Goal: Task Accomplishment & Management: Use online tool/utility

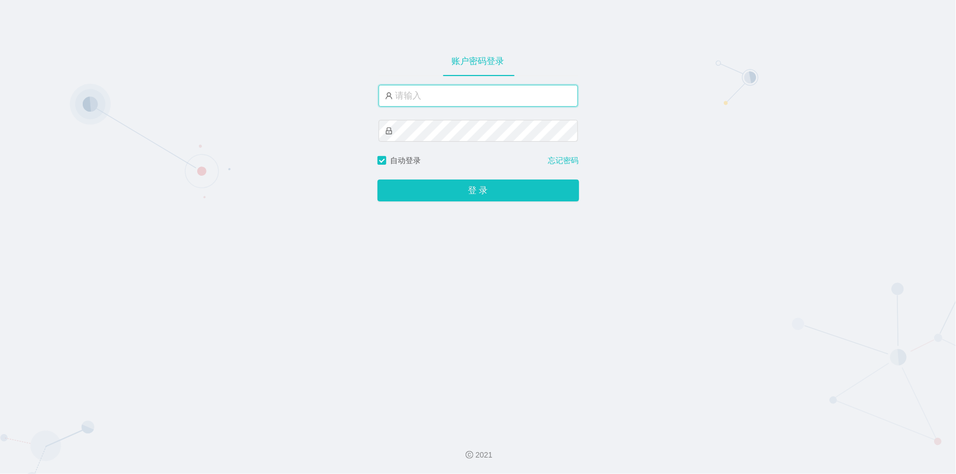
click at [436, 98] on input "text" at bounding box center [478, 96] width 199 height 22
type input "jishu"
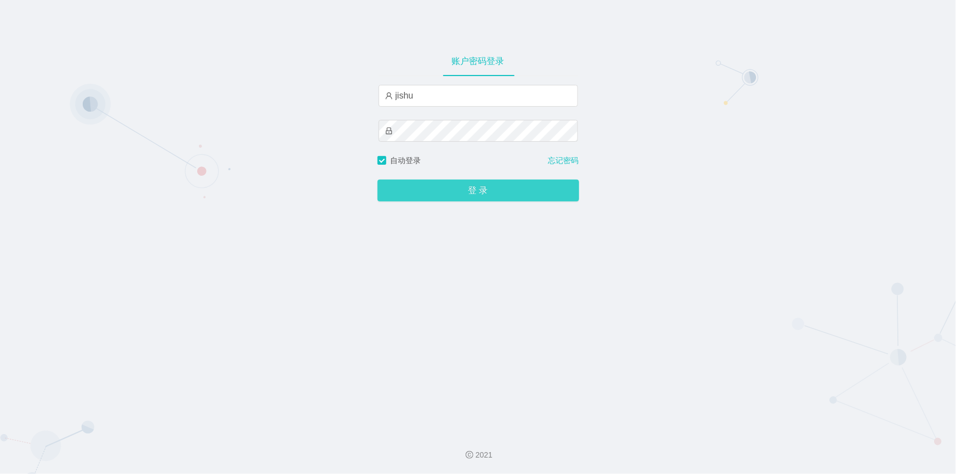
click at [418, 192] on button "登 录" at bounding box center [478, 191] width 202 height 22
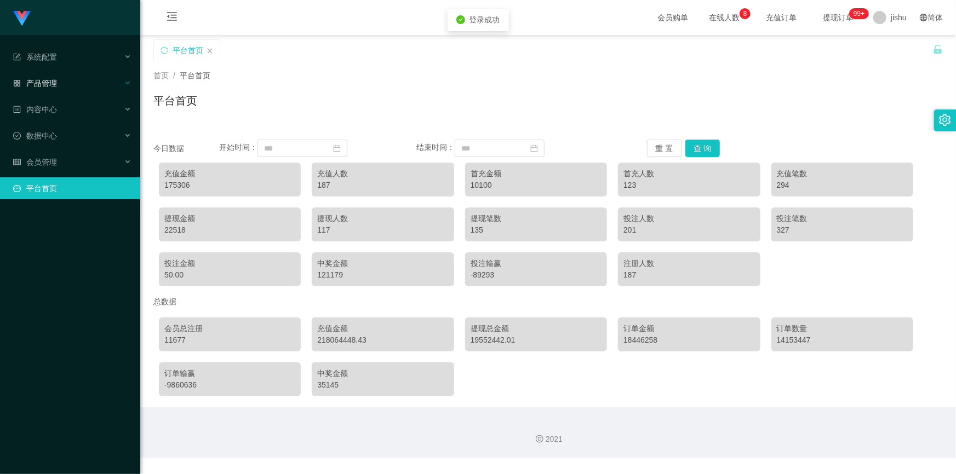
click at [63, 82] on div "产品管理" at bounding box center [70, 83] width 140 height 22
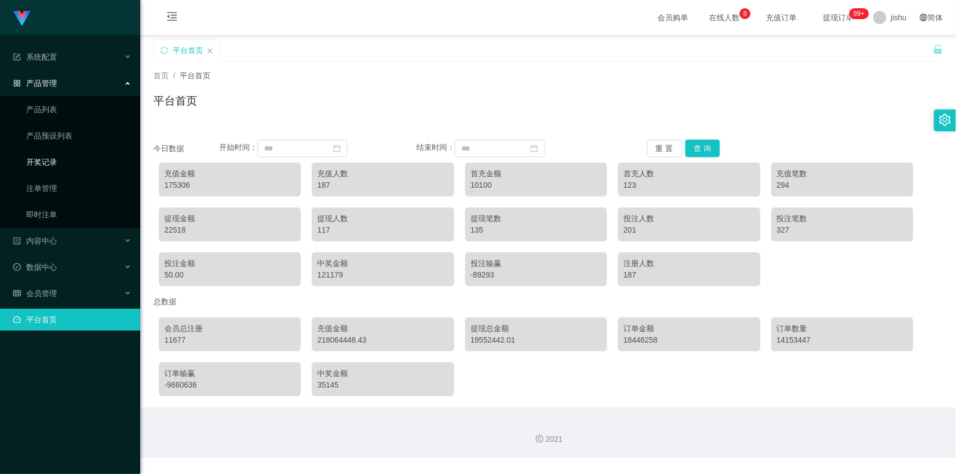
click at [58, 160] on link "开奖记录" at bounding box center [78, 162] width 105 height 22
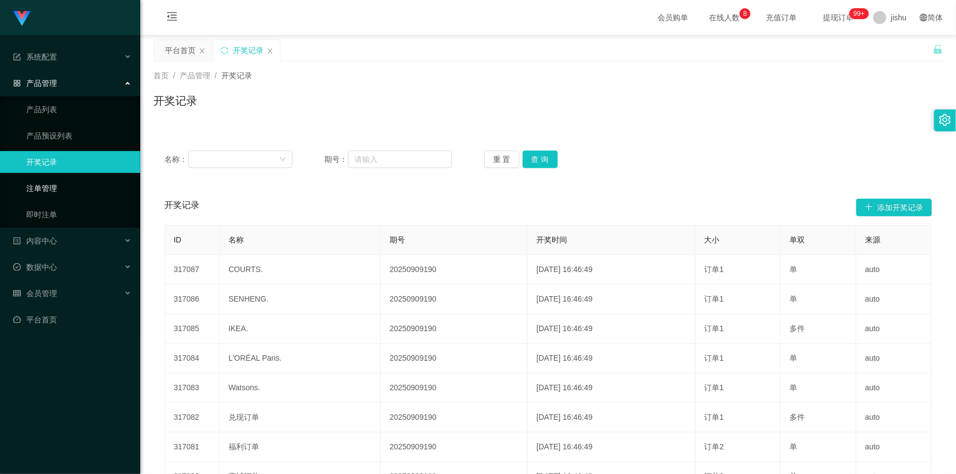
click at [59, 182] on link "注单管理" at bounding box center [78, 188] width 105 height 22
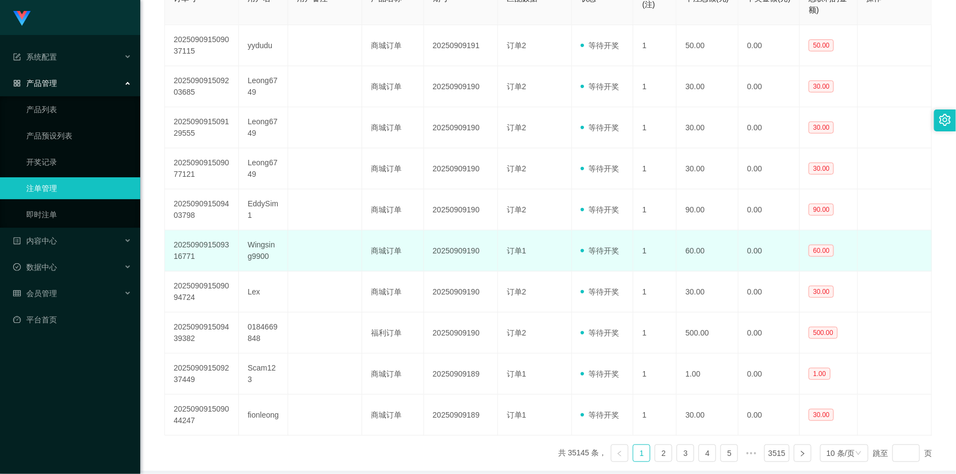
scroll to position [295, 0]
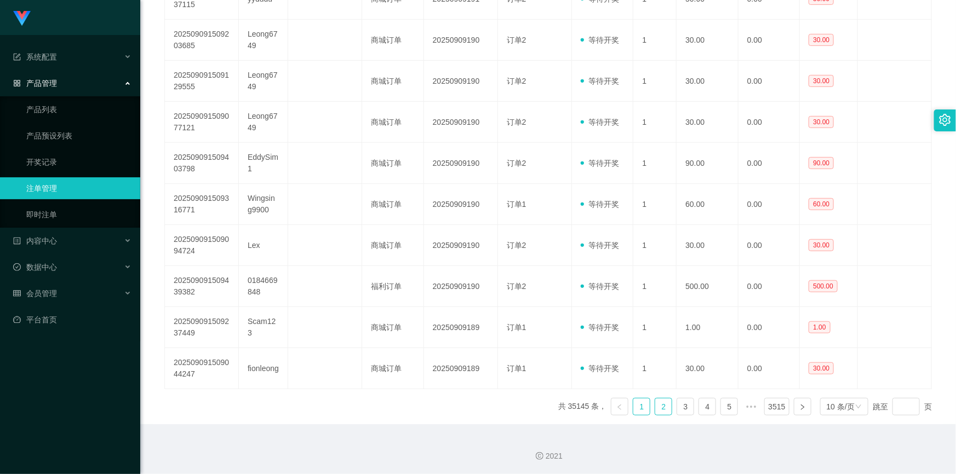
click at [659, 405] on link "2" at bounding box center [663, 407] width 16 height 16
click at [684, 411] on link "3" at bounding box center [685, 407] width 16 height 16
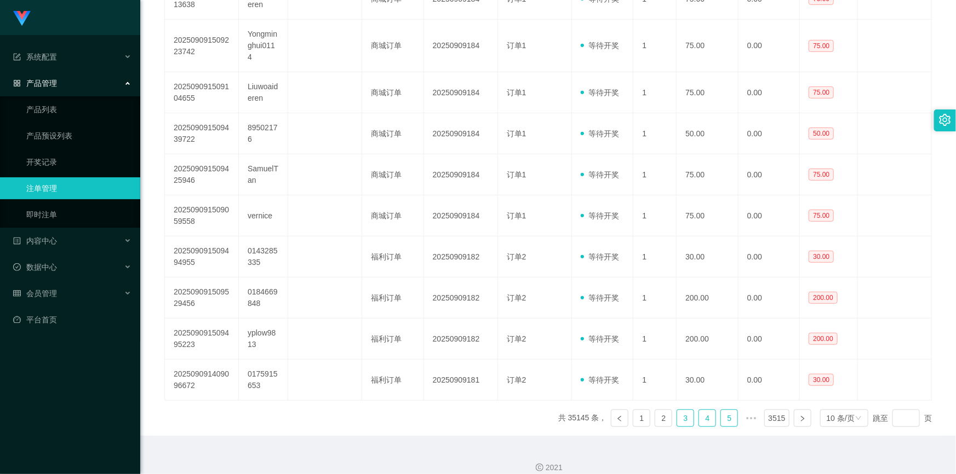
click at [698, 411] on li "4" at bounding box center [707, 419] width 18 height 18
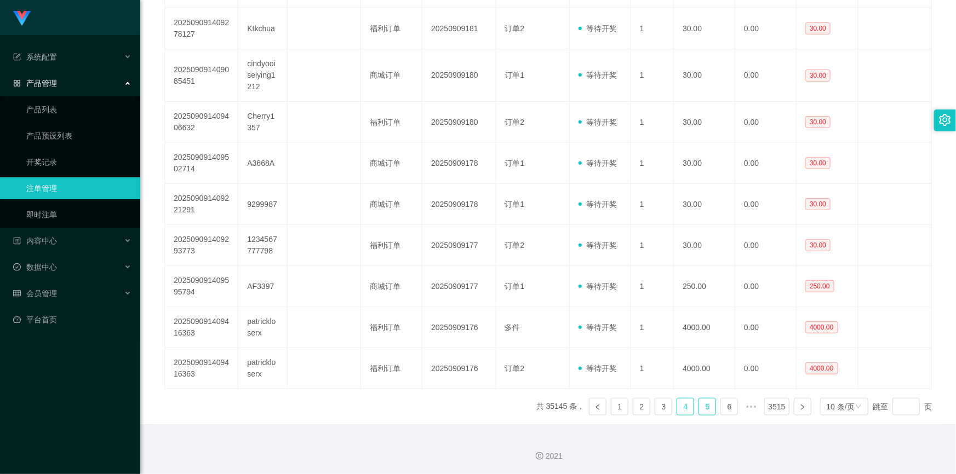
click at [702, 406] on link "5" at bounding box center [707, 407] width 16 height 16
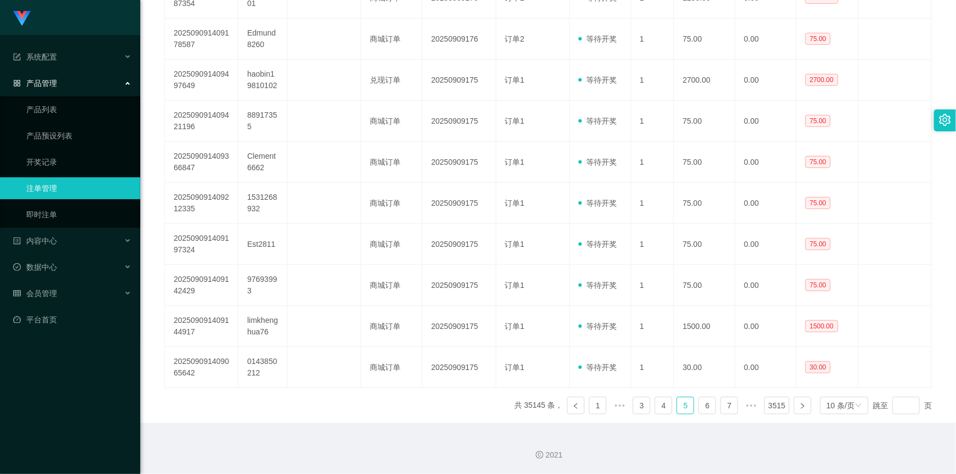
scroll to position [284, 0]
click at [723, 409] on link "7" at bounding box center [729, 407] width 16 height 16
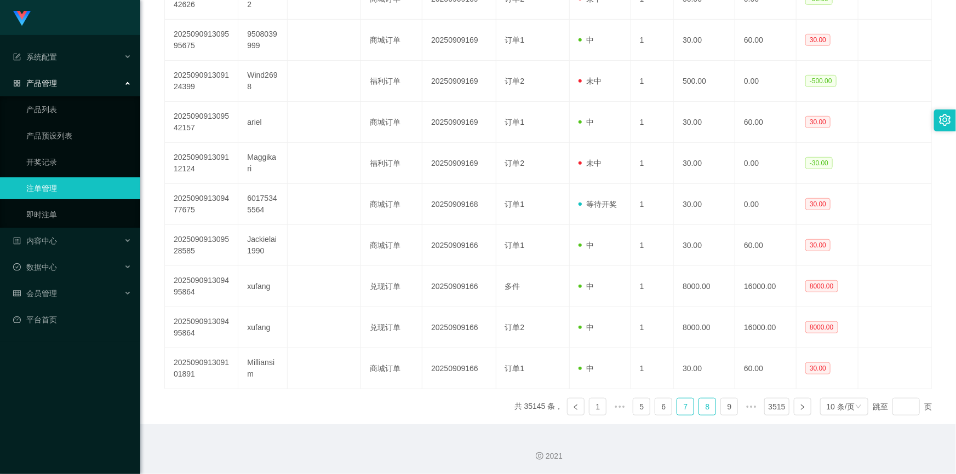
click at [704, 407] on link "8" at bounding box center [707, 407] width 16 height 16
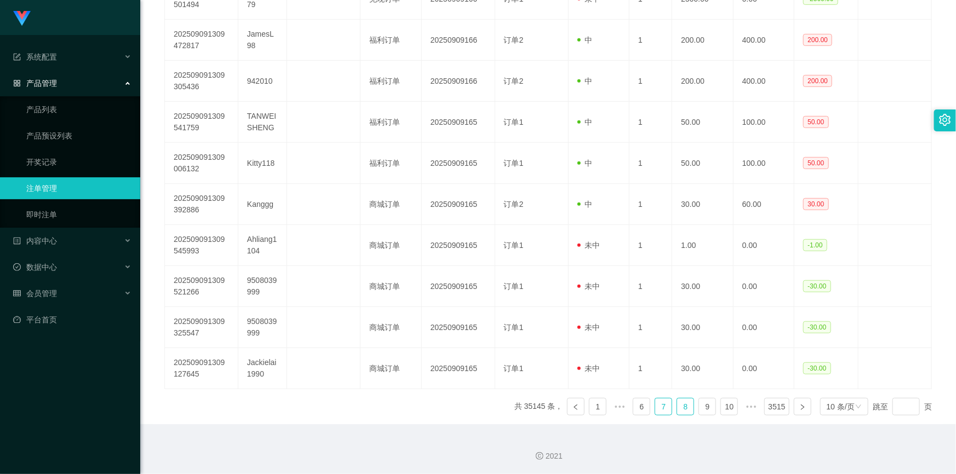
click at [657, 409] on link "7" at bounding box center [663, 407] width 16 height 16
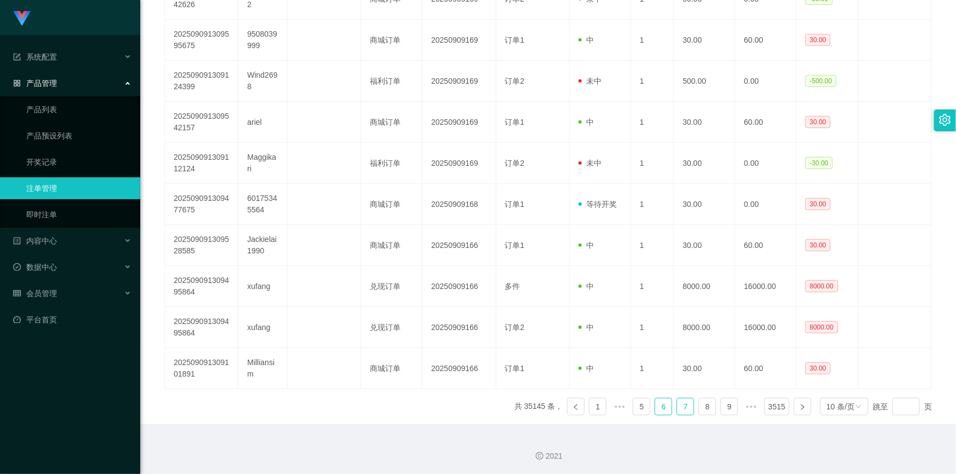
click at [657, 405] on link "6" at bounding box center [663, 407] width 16 height 16
click at [661, 405] on link "5" at bounding box center [663, 407] width 16 height 16
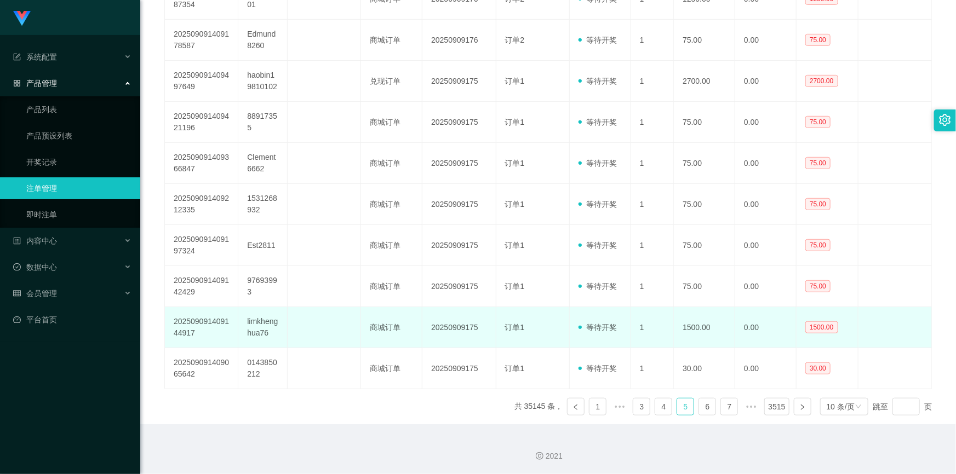
scroll to position [134, 0]
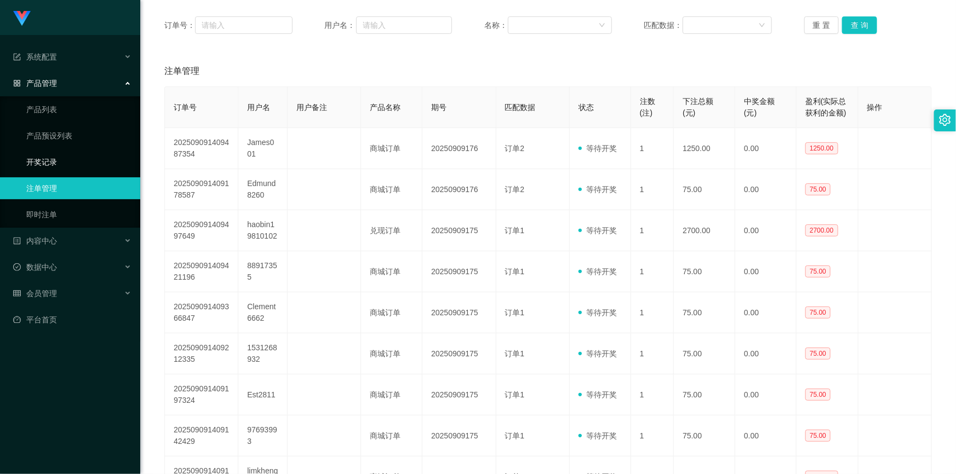
click at [79, 158] on link "开奖记录" at bounding box center [78, 162] width 105 height 22
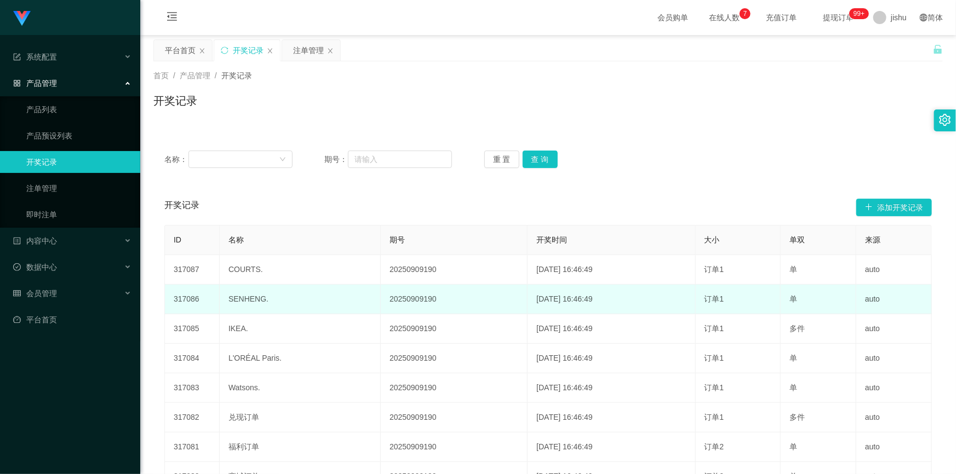
scroll to position [162, 0]
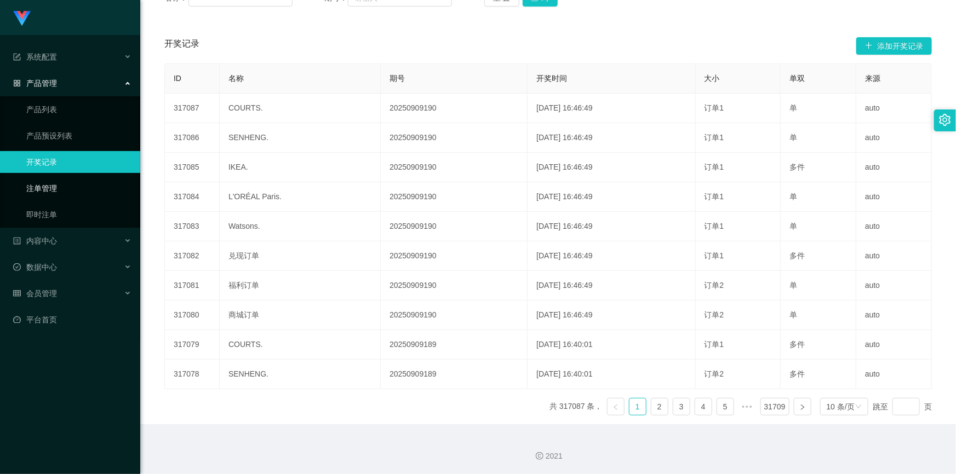
click at [99, 186] on link "注单管理" at bounding box center [78, 188] width 105 height 22
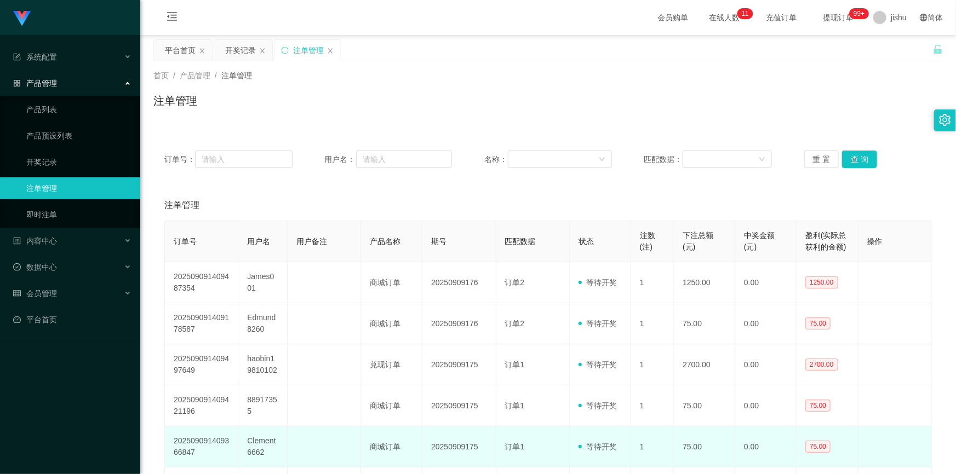
scroll to position [249, 0]
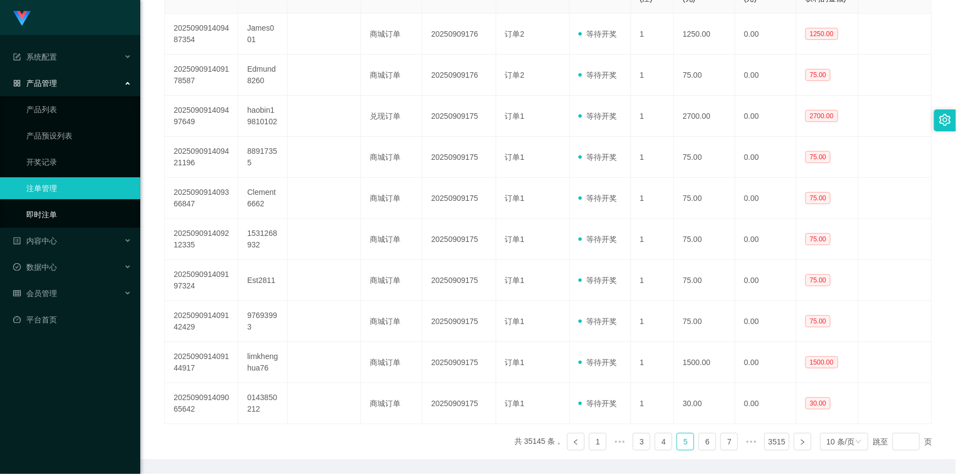
click at [26, 216] on link "即时注单" at bounding box center [78, 215] width 105 height 22
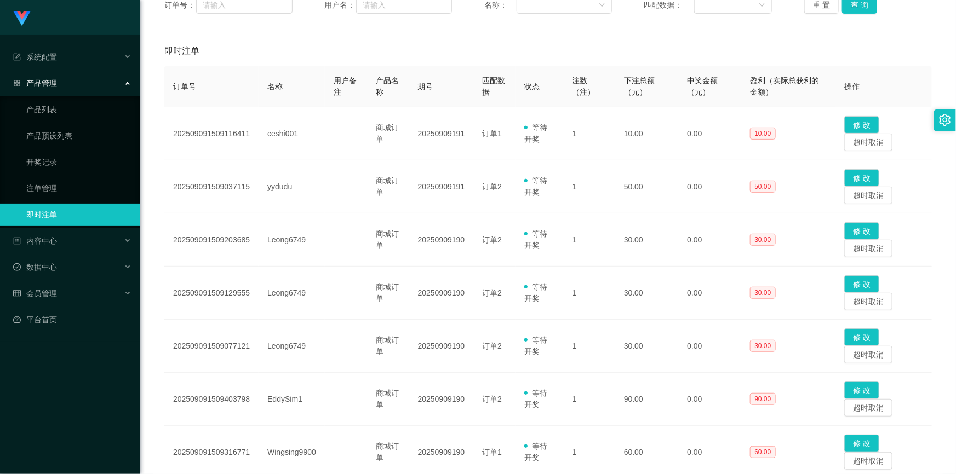
scroll to position [404, 0]
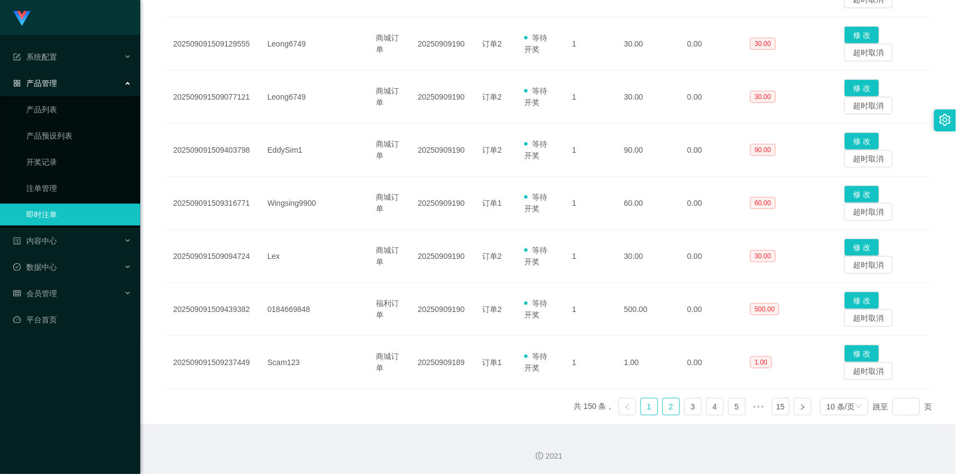
click at [669, 409] on link "2" at bounding box center [671, 407] width 16 height 16
click at [685, 408] on link "3" at bounding box center [693, 407] width 16 height 16
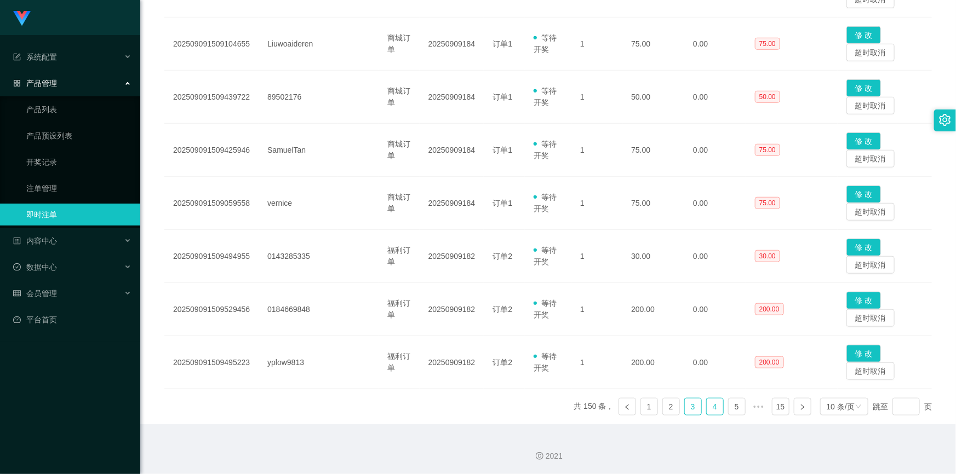
click at [708, 407] on link "4" at bounding box center [715, 407] width 16 height 16
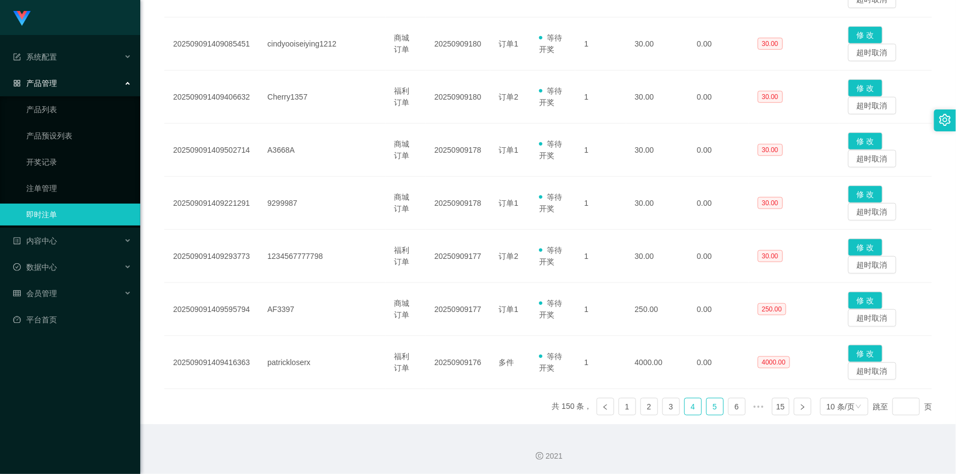
click at [707, 405] on link "5" at bounding box center [715, 407] width 16 height 16
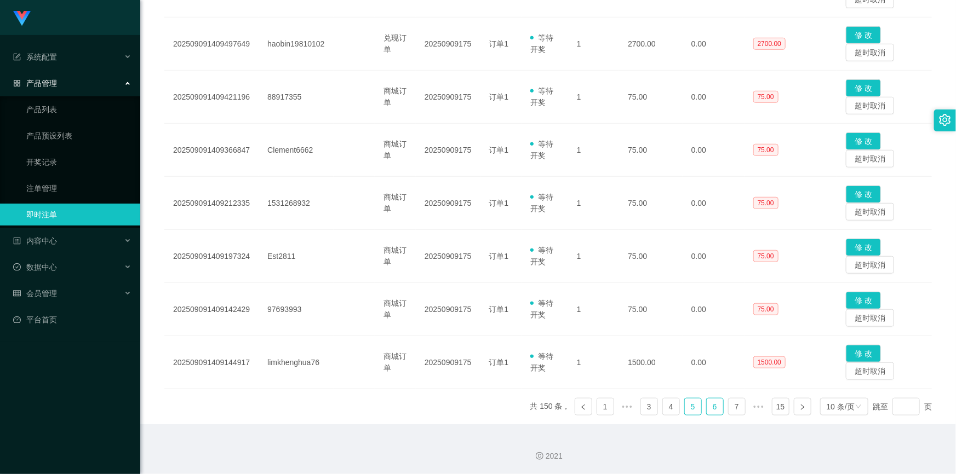
click at [709, 404] on link "6" at bounding box center [715, 407] width 16 height 16
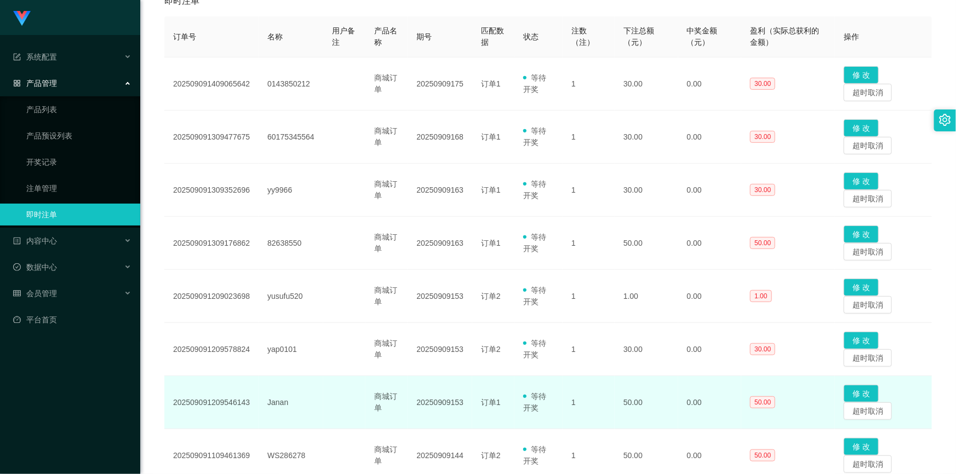
scroll to position [154, 0]
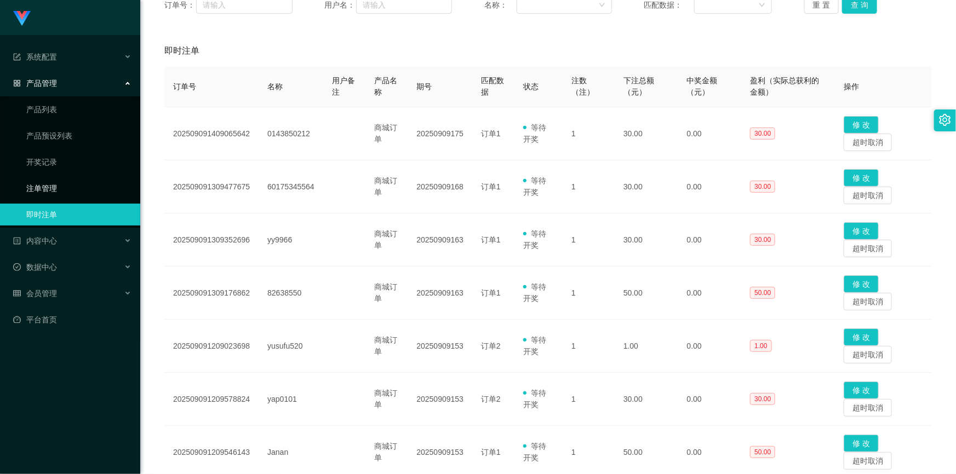
click at [82, 186] on link "注单管理" at bounding box center [78, 188] width 105 height 22
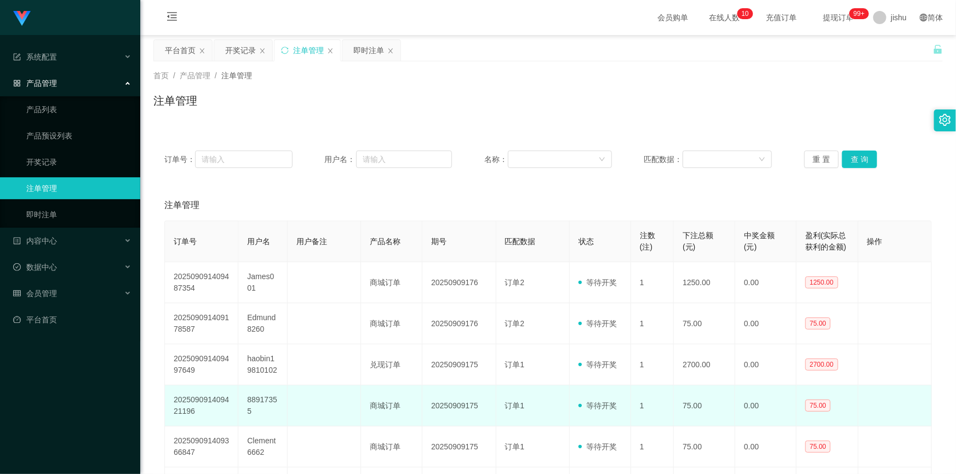
scroll to position [284, 0]
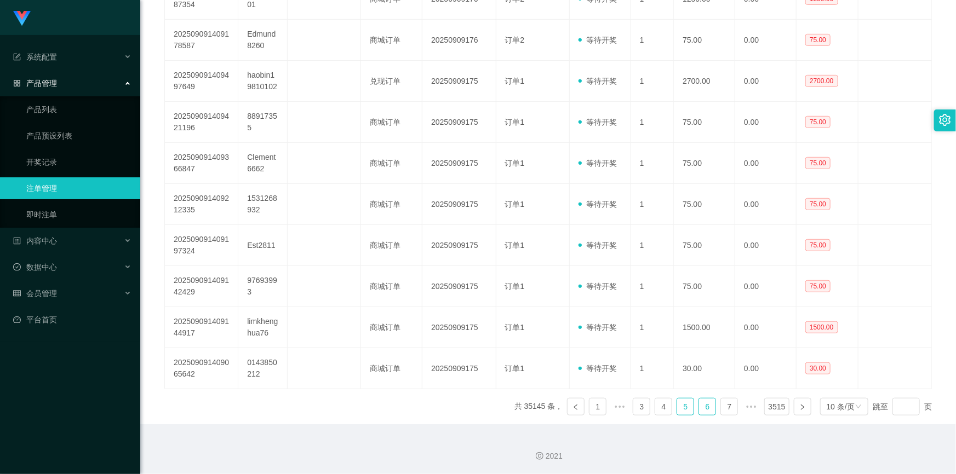
click at [701, 406] on link "6" at bounding box center [707, 407] width 16 height 16
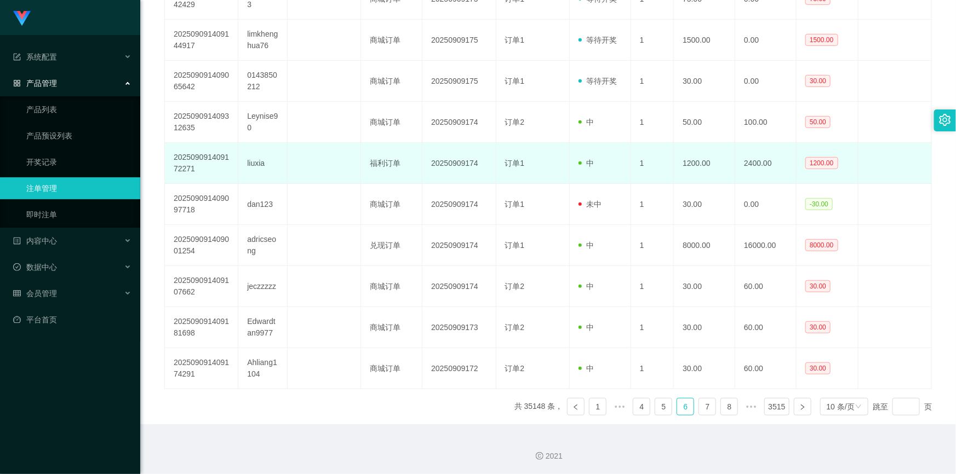
scroll to position [134, 0]
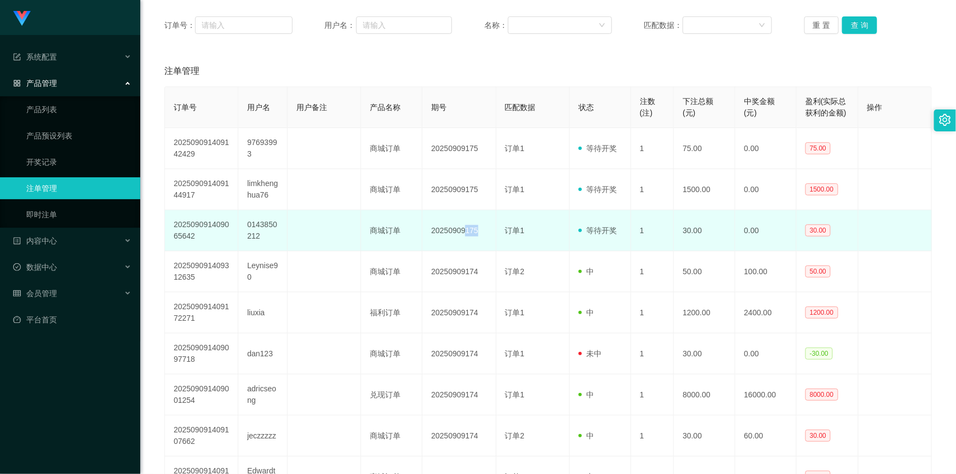
drag, startPoint x: 460, startPoint y: 230, endPoint x: 474, endPoint y: 230, distance: 14.3
click at [474, 230] on td "20250909175" at bounding box center [458, 230] width 73 height 41
click at [478, 232] on td "20250909175" at bounding box center [458, 230] width 73 height 41
drag, startPoint x: 460, startPoint y: 228, endPoint x: 473, endPoint y: 228, distance: 13.1
click at [473, 228] on td "20250909175" at bounding box center [458, 230] width 73 height 41
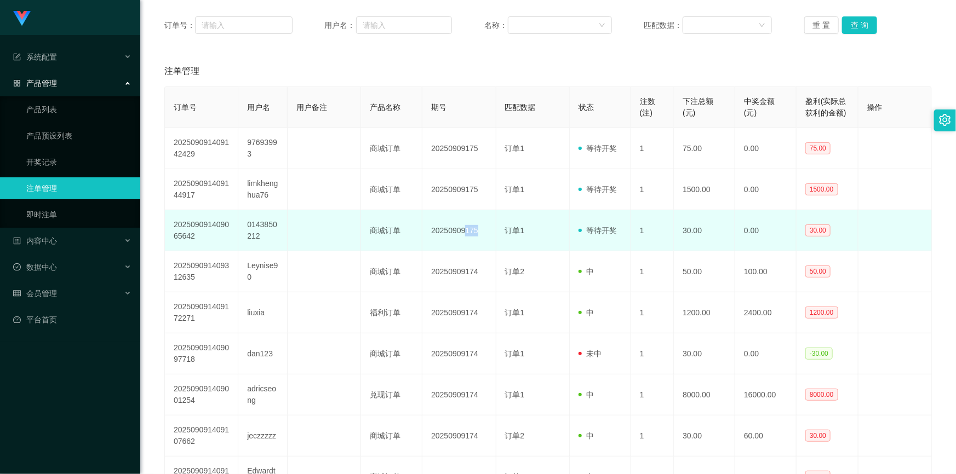
click at [480, 233] on td "20250909175" at bounding box center [458, 230] width 73 height 41
drag, startPoint x: 429, startPoint y: 227, endPoint x: 473, endPoint y: 231, distance: 43.4
click at [473, 231] on td "20250909175" at bounding box center [458, 230] width 73 height 41
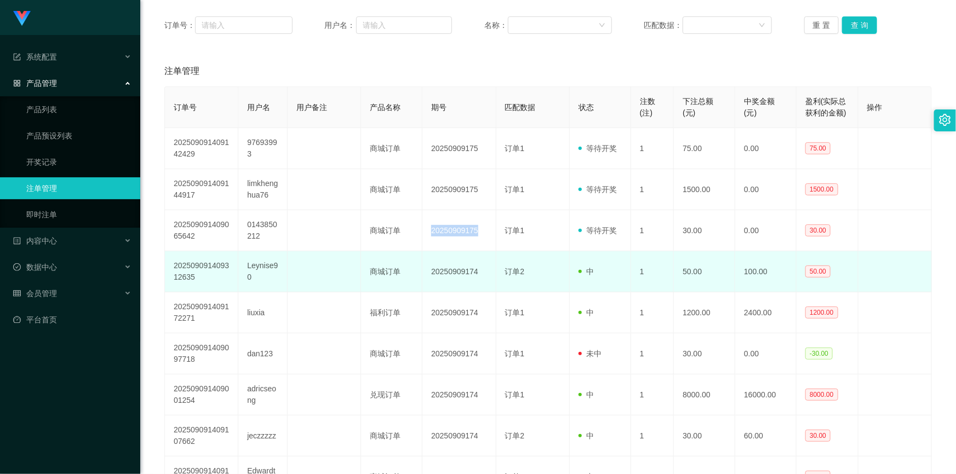
scroll to position [284, 0]
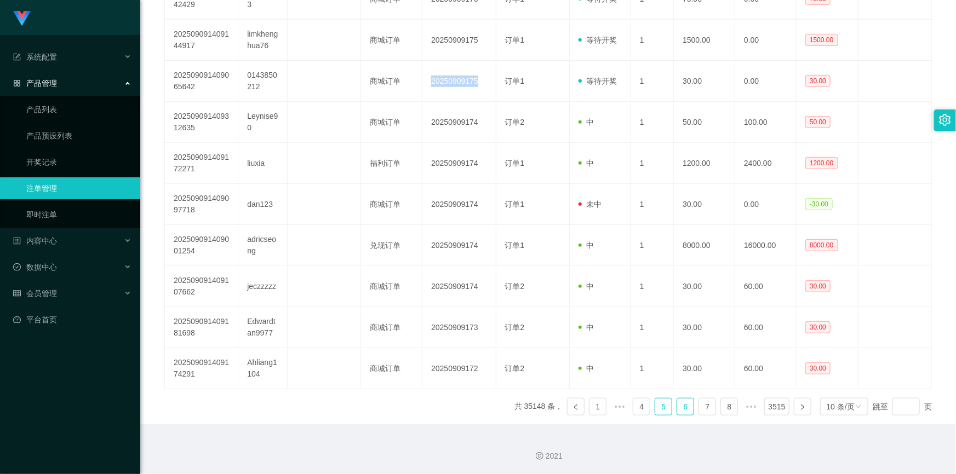
click at [667, 405] on link "5" at bounding box center [663, 407] width 16 height 16
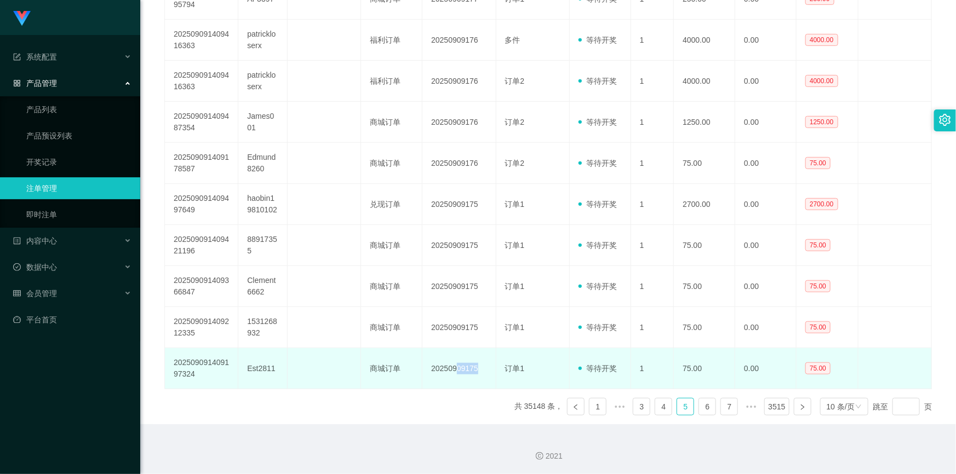
drag, startPoint x: 452, startPoint y: 365, endPoint x: 479, endPoint y: 365, distance: 27.4
click at [479, 365] on td "20250909175" at bounding box center [458, 368] width 73 height 41
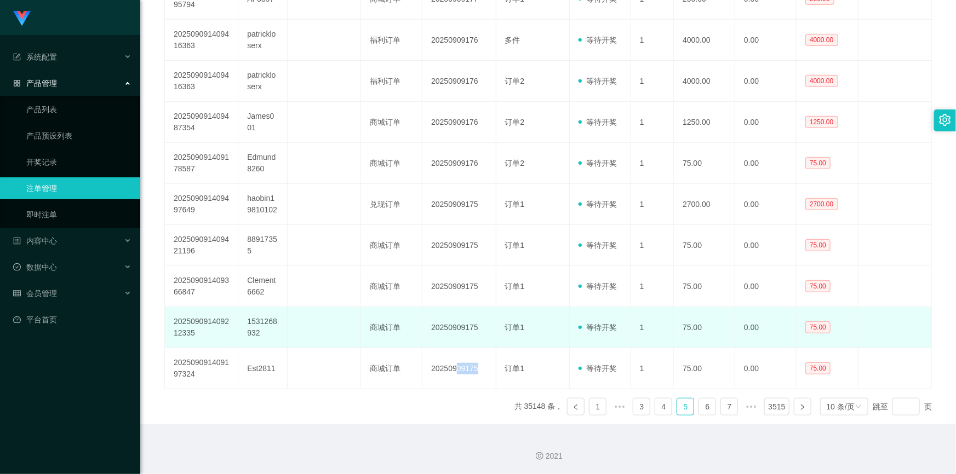
click at [454, 316] on td "20250909175" at bounding box center [458, 327] width 73 height 41
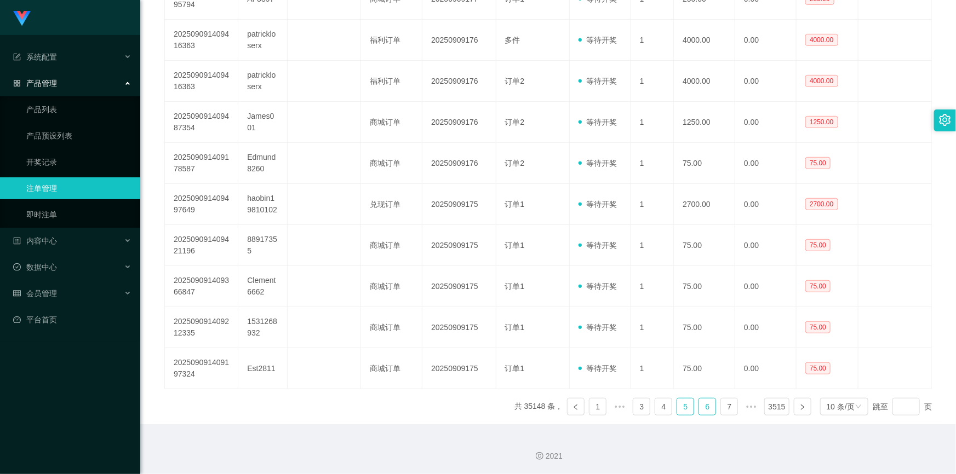
click at [699, 405] on link "6" at bounding box center [707, 407] width 16 height 16
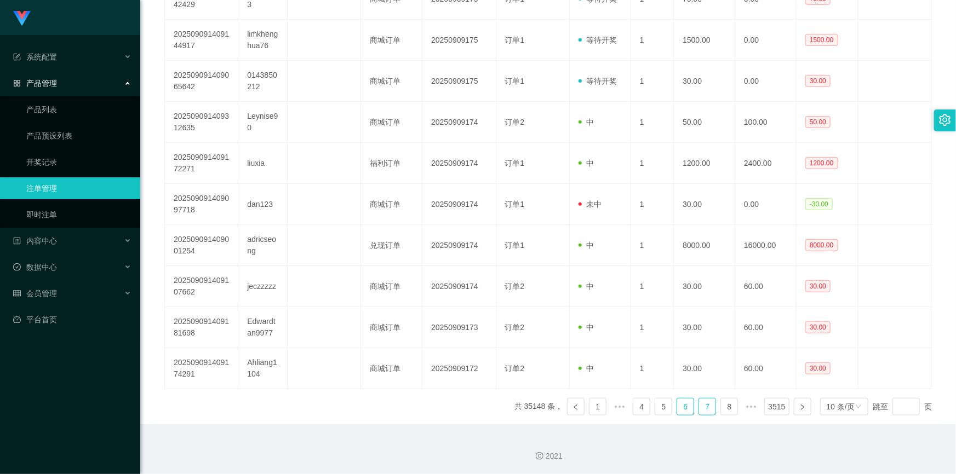
click at [701, 409] on link "7" at bounding box center [707, 407] width 16 height 16
click at [668, 408] on link "6" at bounding box center [663, 407] width 16 height 16
click at [73, 153] on link "开奖记录" at bounding box center [78, 162] width 105 height 22
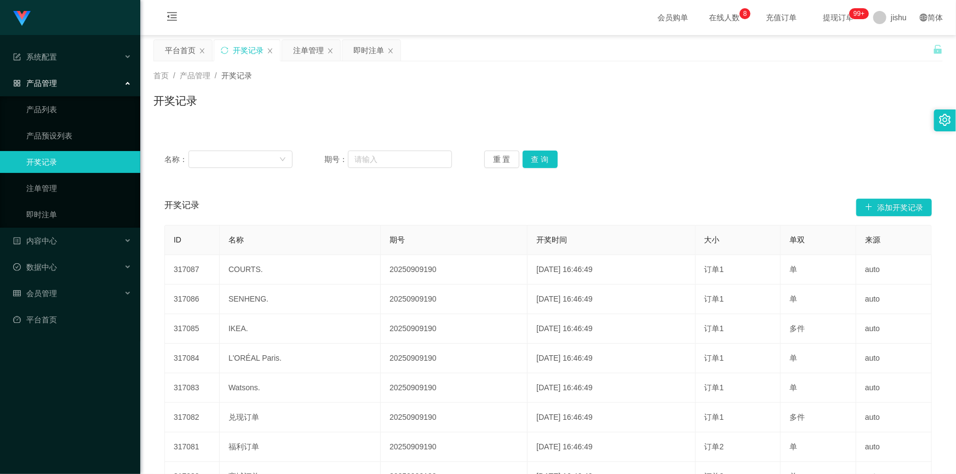
scroll to position [162, 0]
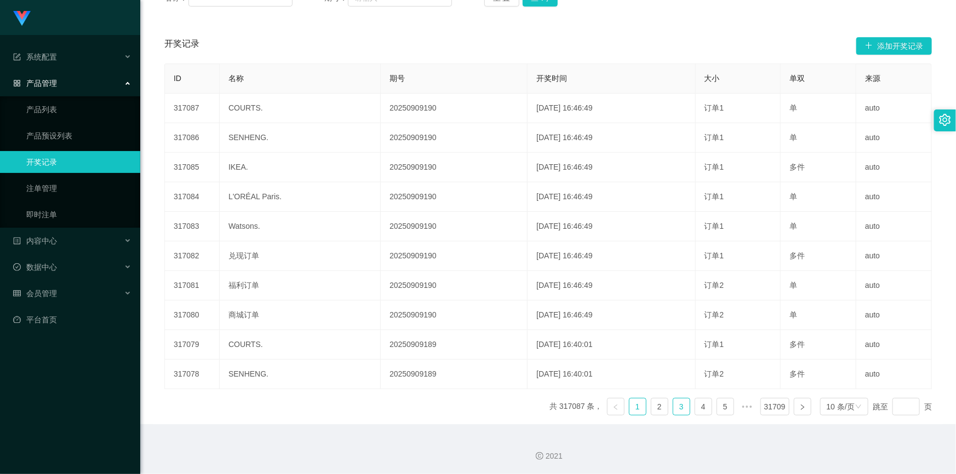
click at [679, 408] on link "3" at bounding box center [681, 407] width 16 height 16
click at [706, 407] on link "4" at bounding box center [703, 407] width 16 height 16
click at [706, 407] on link "5" at bounding box center [703, 407] width 16 height 16
click at [706, 407] on link "6" at bounding box center [703, 407] width 16 height 16
click at [706, 407] on link "7" at bounding box center [703, 407] width 16 height 16
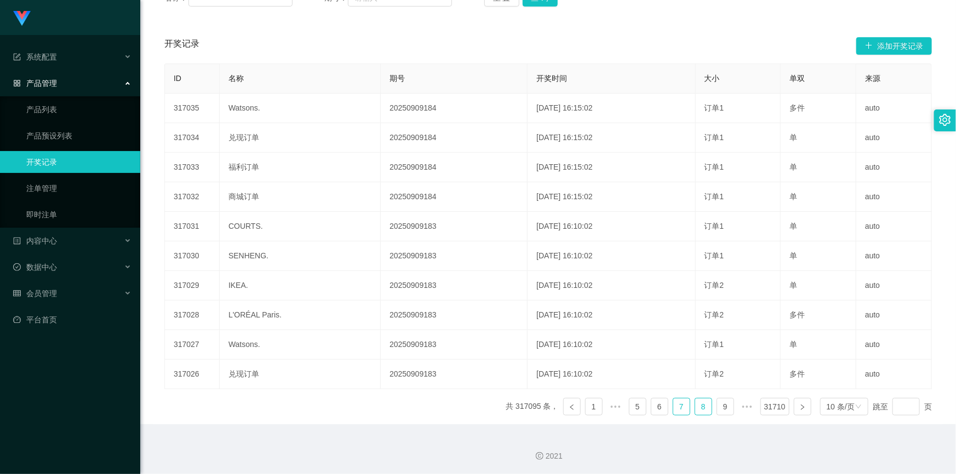
click at [706, 407] on link "8" at bounding box center [703, 407] width 16 height 16
click at [706, 407] on link "9" at bounding box center [703, 407] width 16 height 16
click at [717, 407] on link "10" at bounding box center [725, 407] width 16 height 16
click at [706, 407] on link "11" at bounding box center [703, 407] width 16 height 16
click at [706, 407] on link "12" at bounding box center [703, 407] width 16 height 16
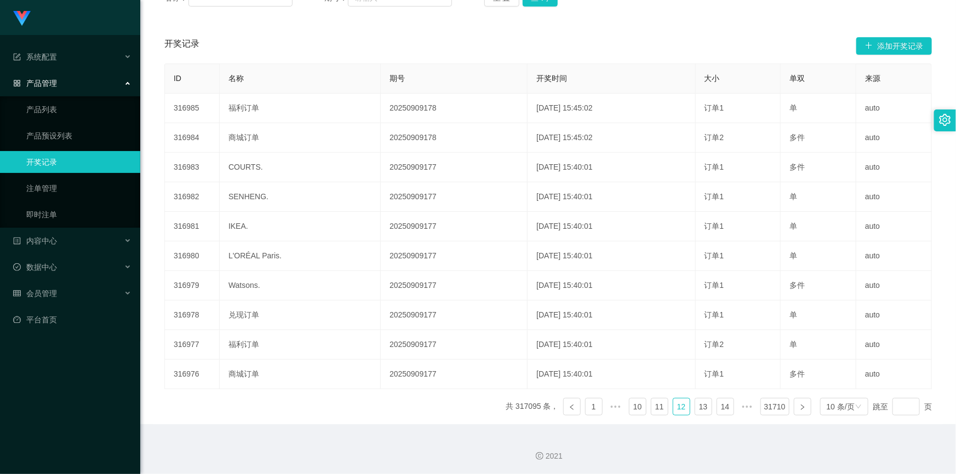
click at [706, 407] on link "13" at bounding box center [703, 407] width 16 height 16
click at [717, 407] on link "14" at bounding box center [725, 407] width 16 height 16
click at [706, 407] on link "15" at bounding box center [703, 407] width 16 height 16
click at [681, 407] on link "15" at bounding box center [681, 407] width 16 height 16
click at [663, 406] on link "14" at bounding box center [659, 407] width 16 height 16
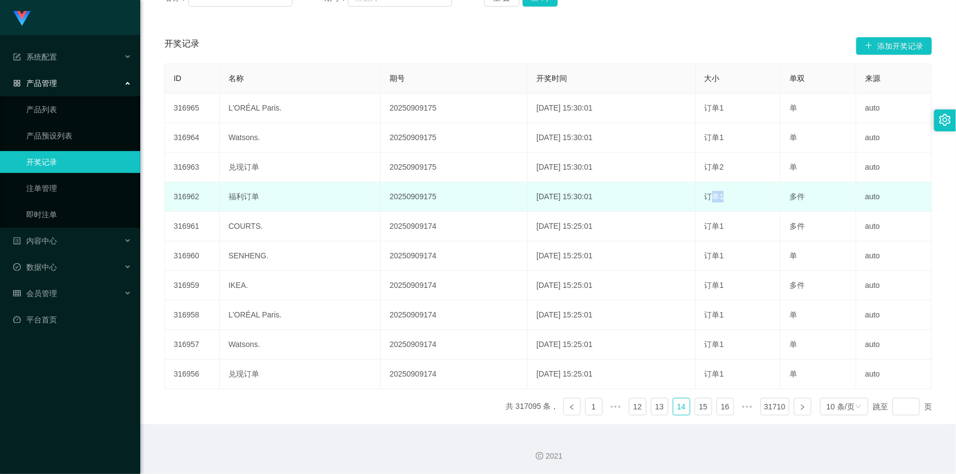
drag, startPoint x: 708, startPoint y: 197, endPoint x: 723, endPoint y: 194, distance: 15.2
click at [723, 194] on td "订单1" at bounding box center [738, 197] width 85 height 30
drag, startPoint x: 781, startPoint y: 198, endPoint x: 813, endPoint y: 197, distance: 32.3
click at [813, 197] on td "多件" at bounding box center [819, 197] width 76 height 30
drag, startPoint x: 356, startPoint y: 199, endPoint x: 438, endPoint y: 199, distance: 81.6
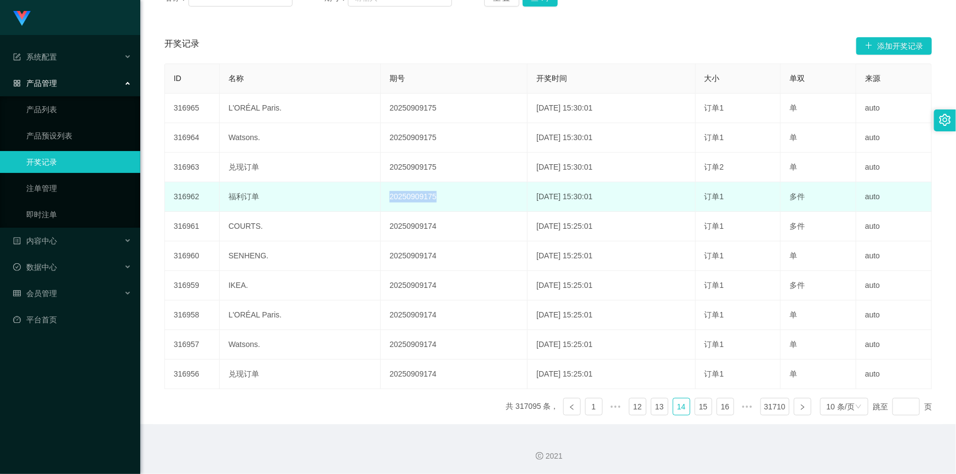
click at [438, 199] on tr "316962 福利订单 20250909175 2025-09-09 15:30:01 订单1 多件 auto" at bounding box center [548, 197] width 767 height 30
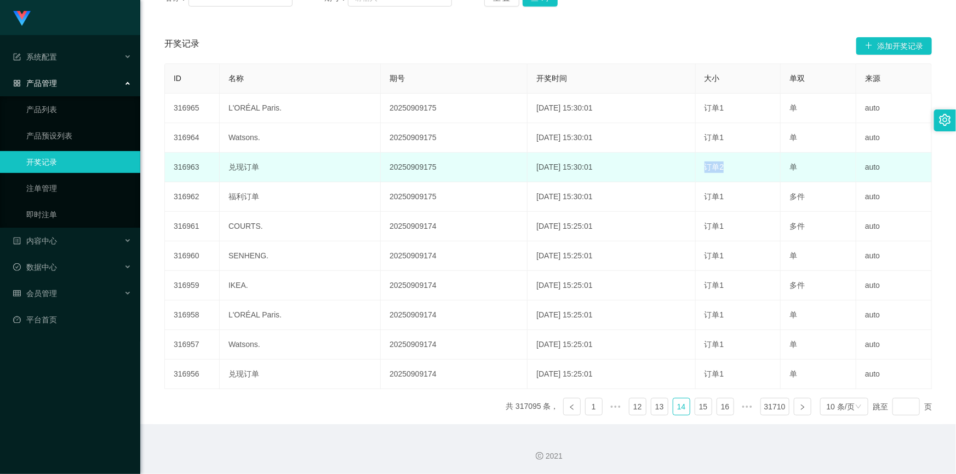
drag, startPoint x: 702, startPoint y: 170, endPoint x: 754, endPoint y: 170, distance: 51.5
click at [748, 170] on td "订单2" at bounding box center [738, 168] width 85 height 30
click at [810, 167] on td "单" at bounding box center [819, 168] width 76 height 30
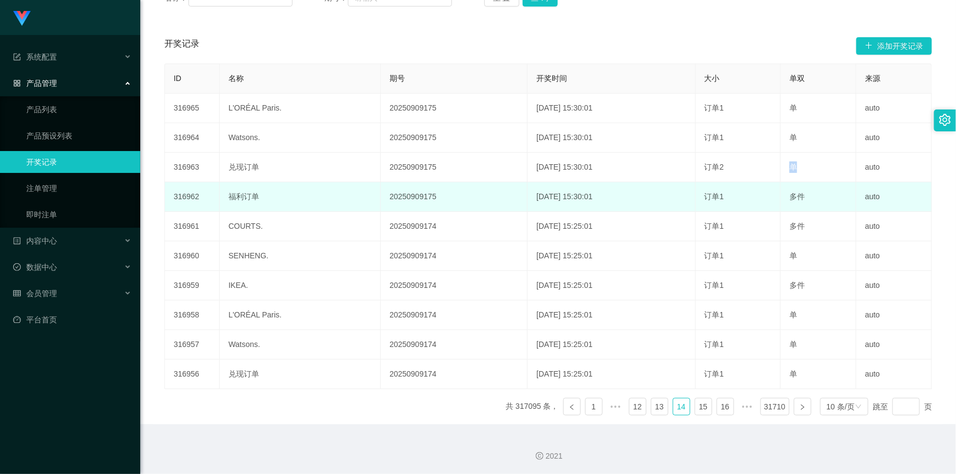
click at [809, 194] on td "多件" at bounding box center [819, 197] width 76 height 30
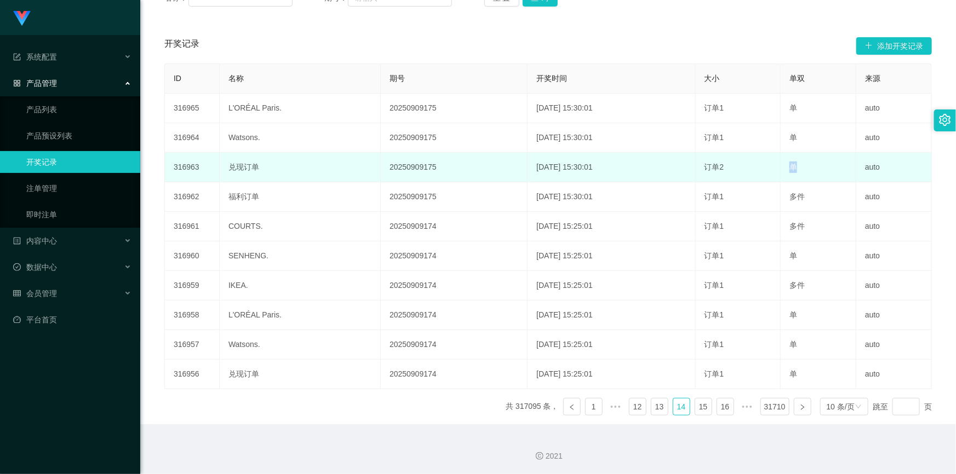
drag, startPoint x: 794, startPoint y: 198, endPoint x: 668, endPoint y: 164, distance: 130.9
click at [668, 164] on tbody "316965 L'ORÉAL Paris. 20250909175 2025-09-09 15:30:01 订单1 单 auto 316964 Watsons…" at bounding box center [548, 242] width 767 height 296
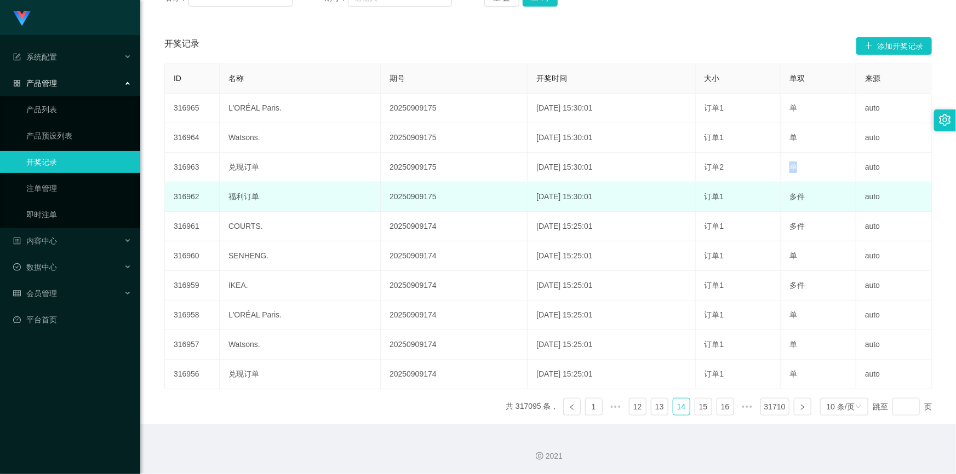
click at [288, 202] on td "福利订单" at bounding box center [300, 197] width 161 height 30
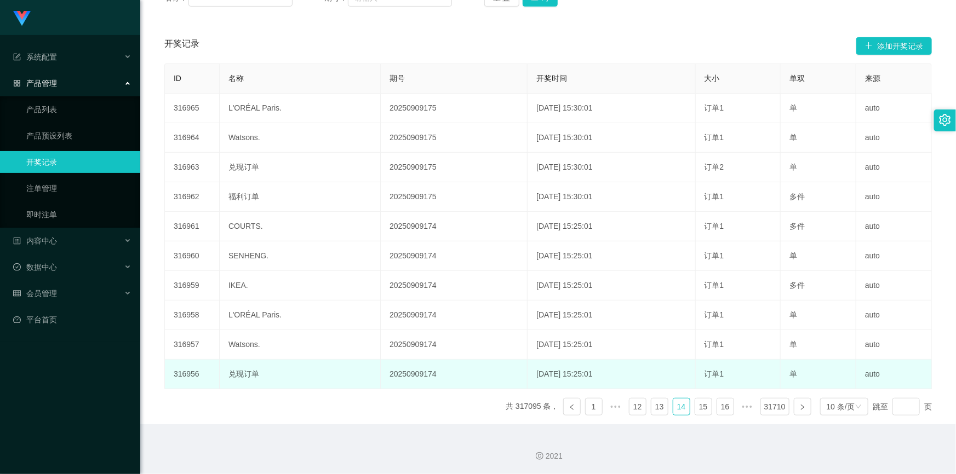
click at [301, 372] on td "兑现订单" at bounding box center [300, 375] width 161 height 30
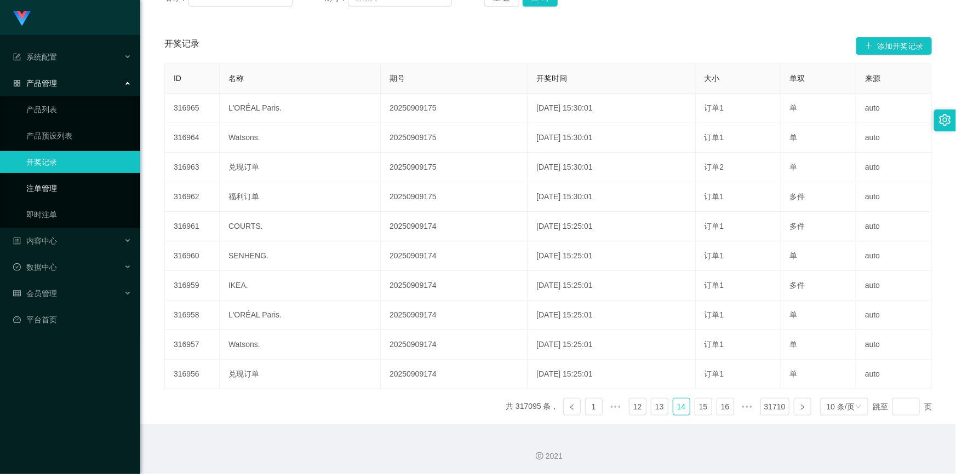
click at [67, 186] on link "注单管理" at bounding box center [78, 188] width 105 height 22
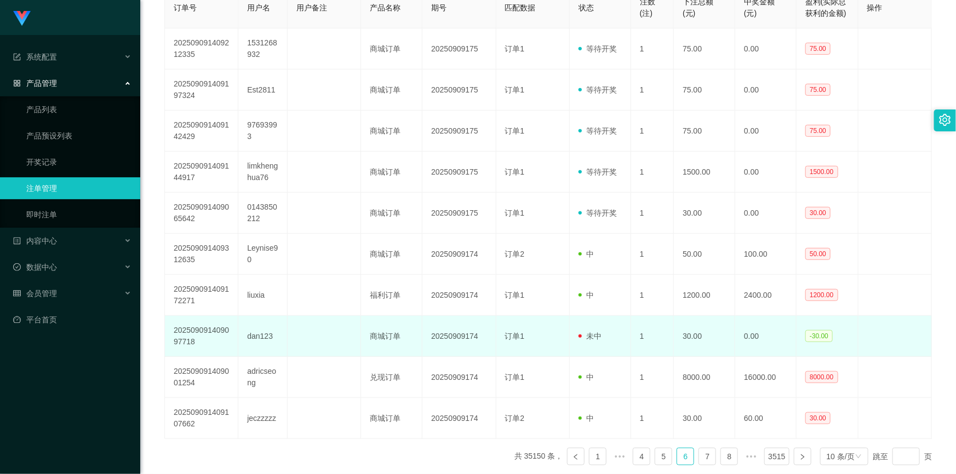
scroll to position [184, 0]
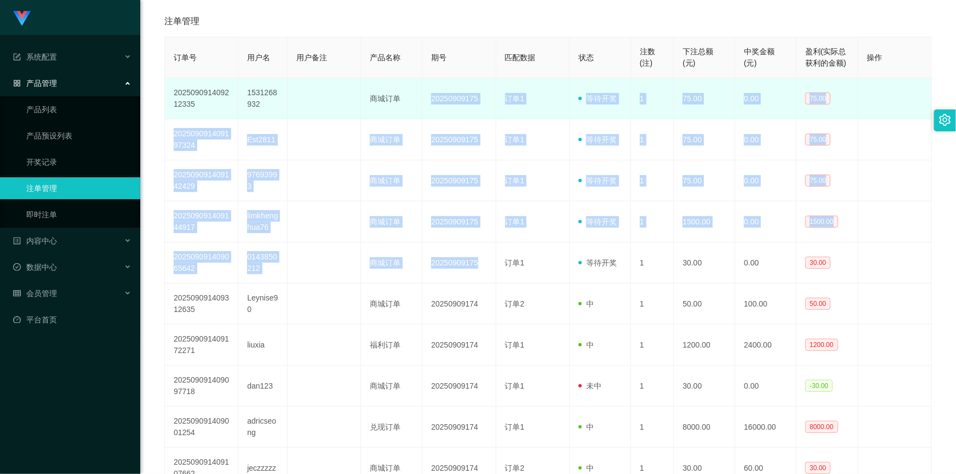
drag, startPoint x: 477, startPoint y: 263, endPoint x: 424, endPoint y: 99, distance: 173.2
click at [424, 99] on tbody "202509091409212335 1531268932 商城订单 20250909175 订单1 等待开奖 1 75.00 0.00 75.00 2025…" at bounding box center [548, 283] width 767 height 411
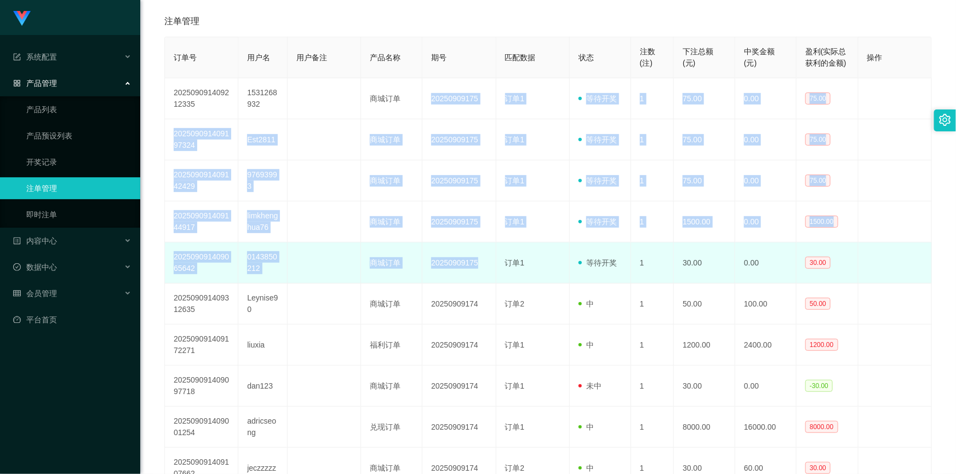
click at [526, 261] on td "订单1" at bounding box center [532, 263] width 73 height 41
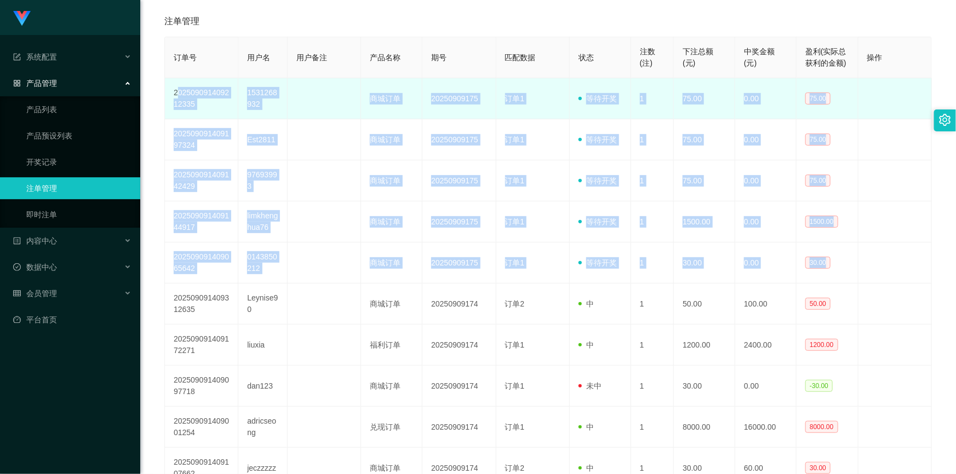
drag, startPoint x: 840, startPoint y: 269, endPoint x: 176, endPoint y: 88, distance: 688.1
click at [176, 88] on tbody "202509091409212335 1531268932 商城订单 20250909175 订单1 等待开奖 1 75.00 0.00 75.00 2025…" at bounding box center [548, 283] width 767 height 411
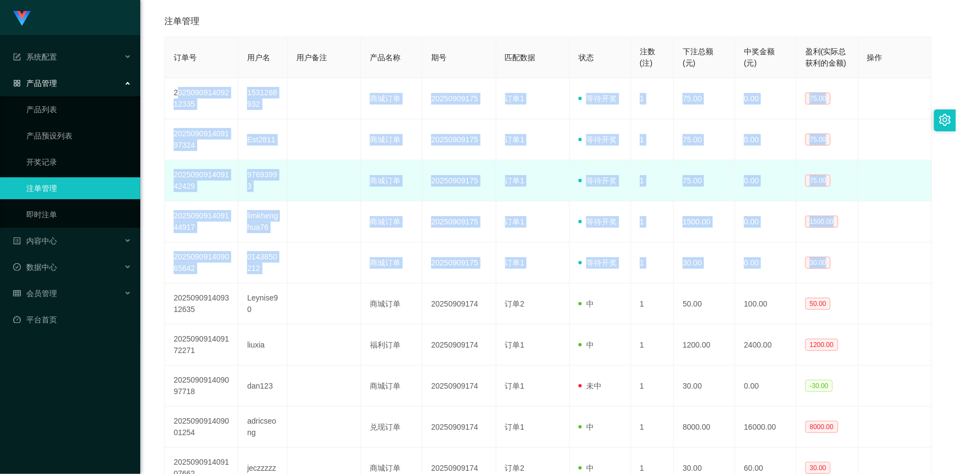
click at [393, 188] on td "商城订单" at bounding box center [391, 180] width 61 height 41
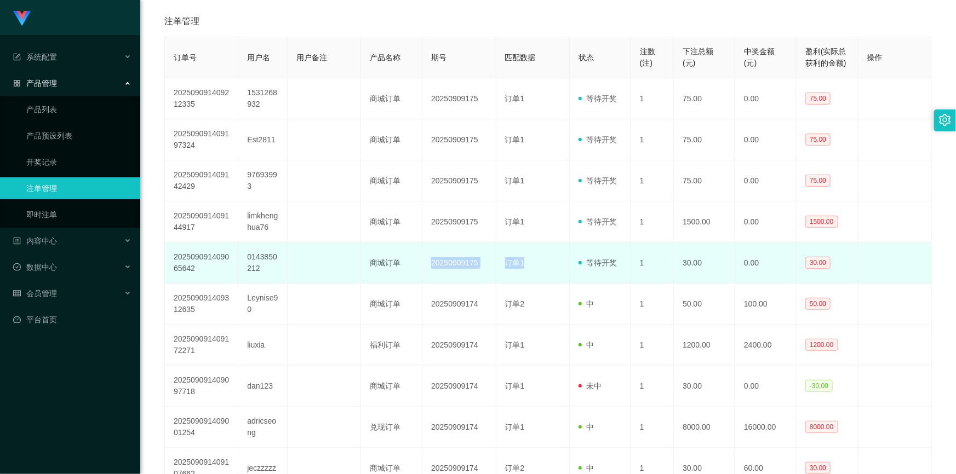
drag, startPoint x: 546, startPoint y: 263, endPoint x: 429, endPoint y: 249, distance: 117.5
click at [429, 249] on tr "202509091409065642 0143850212 商城订单 20250909175 订单1 等待开奖 1 30.00 0.00 30.00" at bounding box center [548, 263] width 767 height 41
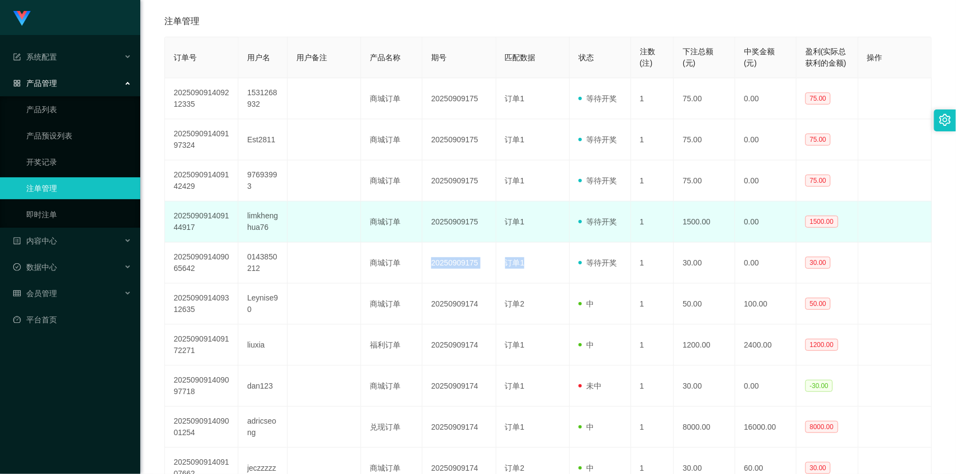
click at [449, 217] on td "20250909175" at bounding box center [458, 222] width 73 height 41
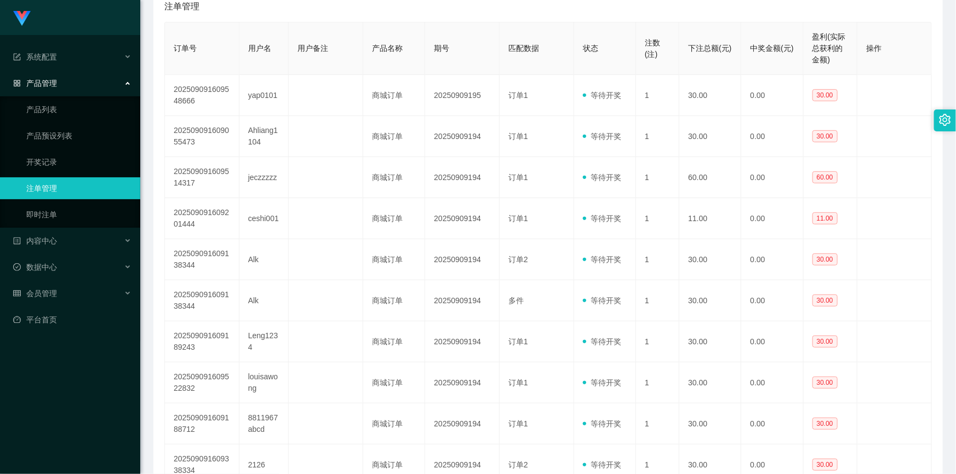
scroll to position [249, 0]
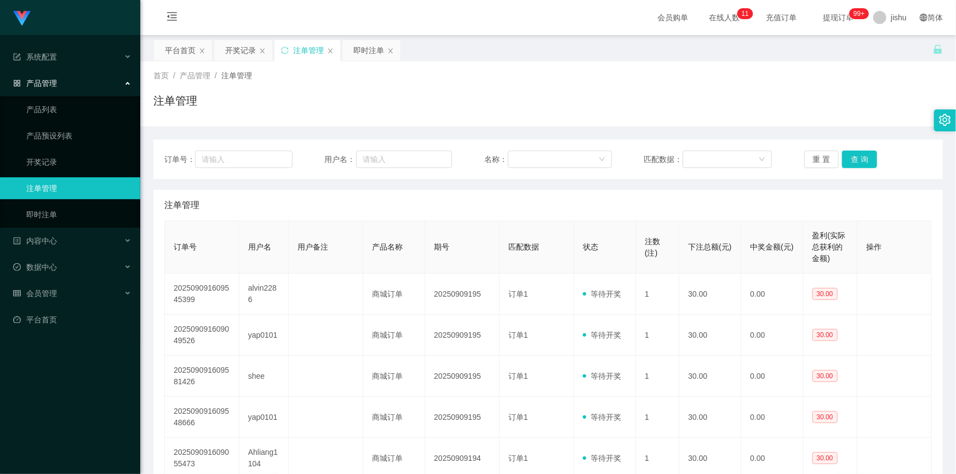
scroll to position [199, 0]
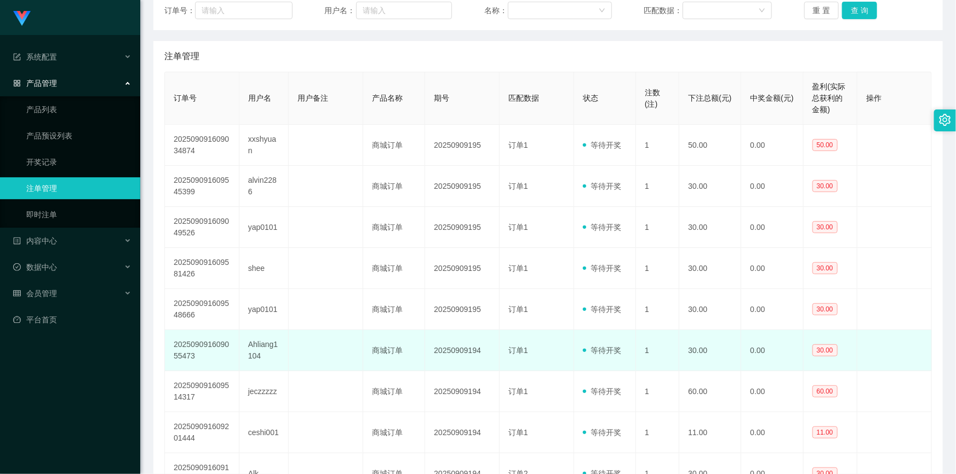
scroll to position [295, 0]
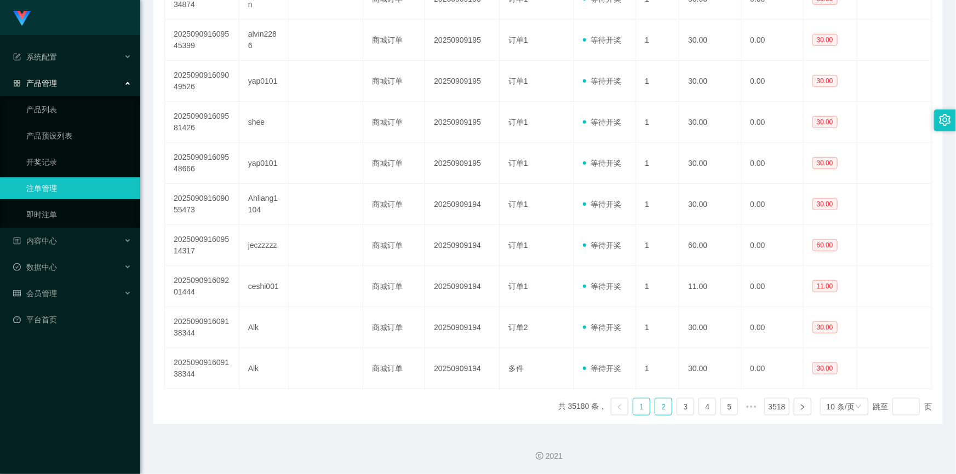
click at [663, 404] on link "2" at bounding box center [663, 407] width 16 height 16
click at [639, 405] on link "1" at bounding box center [641, 407] width 16 height 16
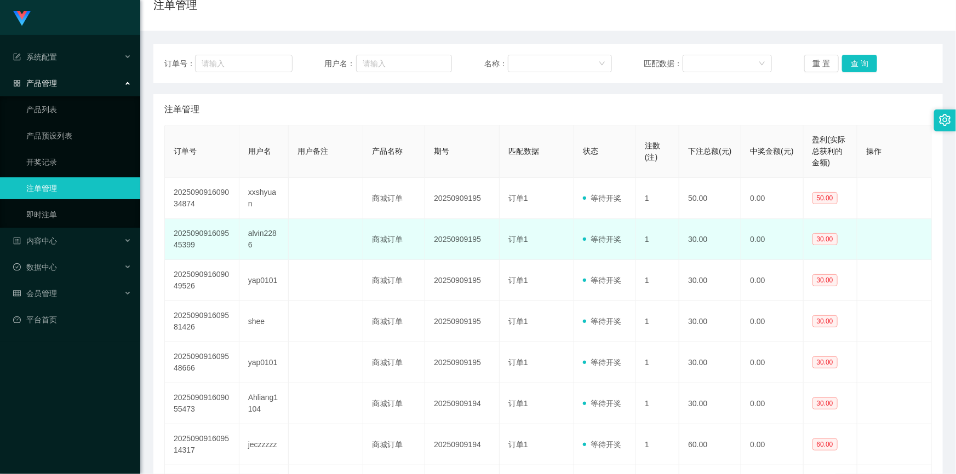
scroll to position [46, 0]
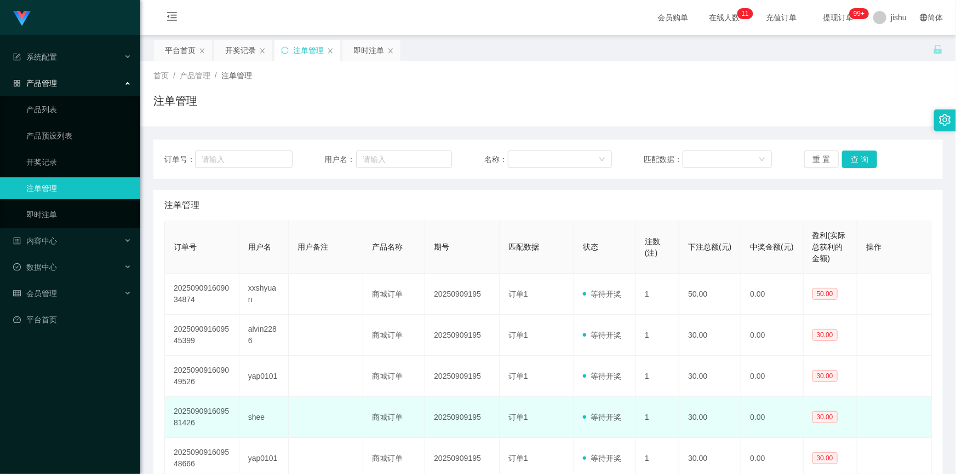
scroll to position [149, 0]
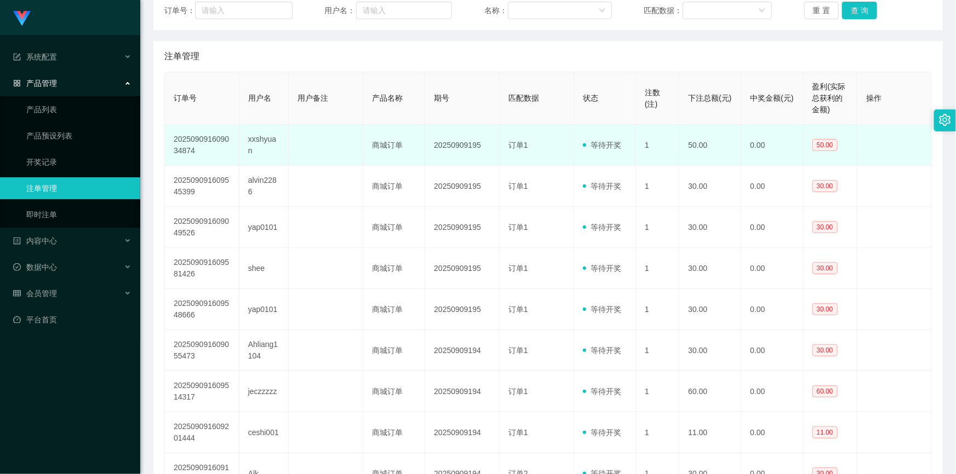
click at [444, 153] on td "20250909195" at bounding box center [462, 145] width 74 height 41
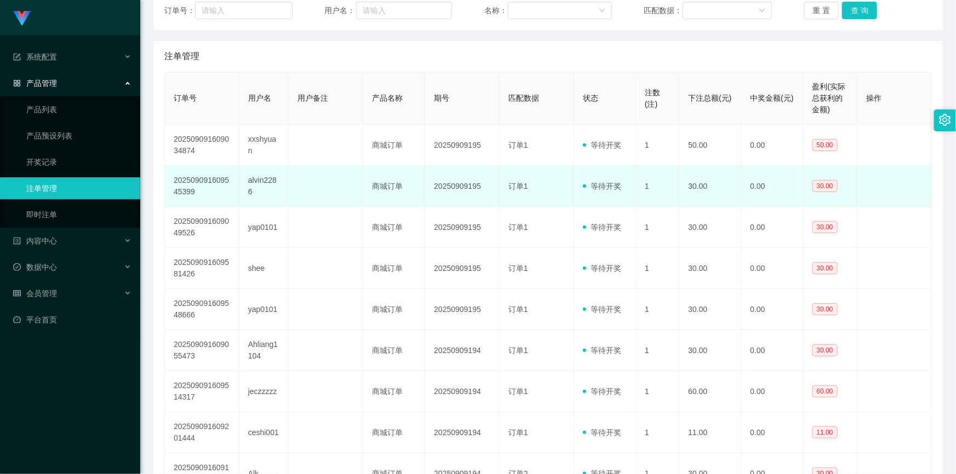
click at [446, 179] on td "20250909195" at bounding box center [462, 186] width 74 height 41
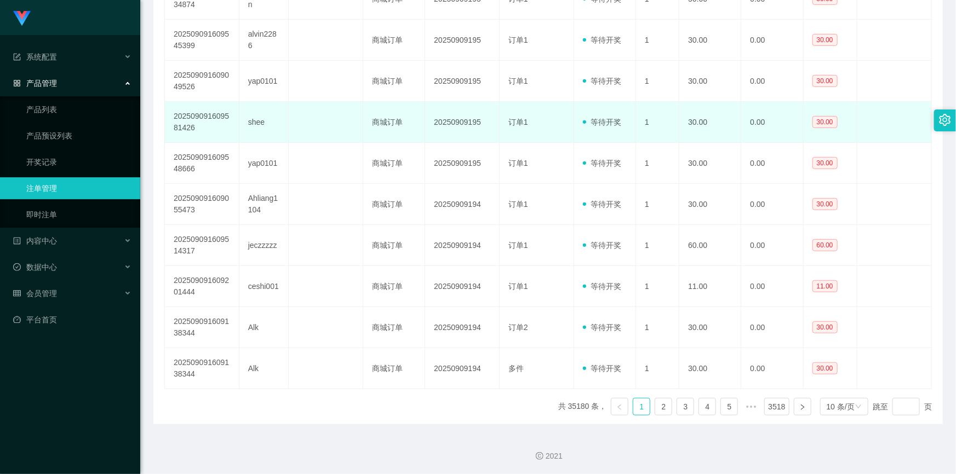
scroll to position [146, 0]
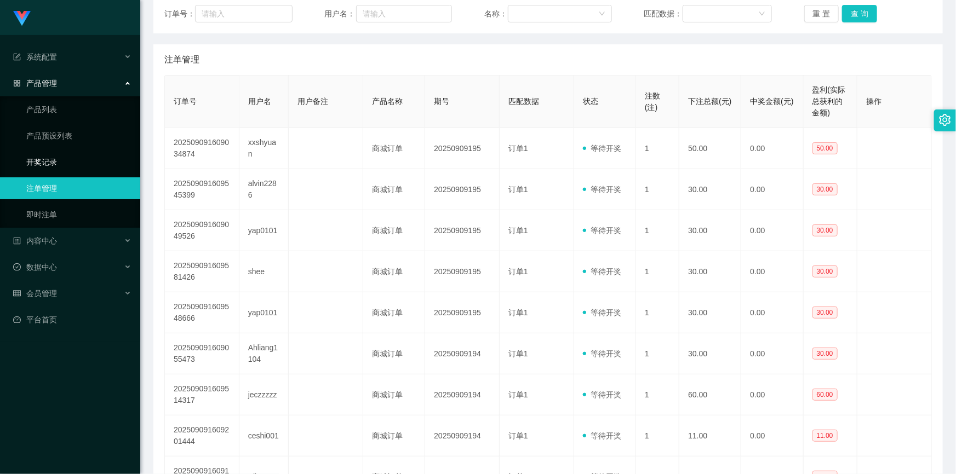
click at [69, 167] on link "开奖记录" at bounding box center [78, 162] width 105 height 22
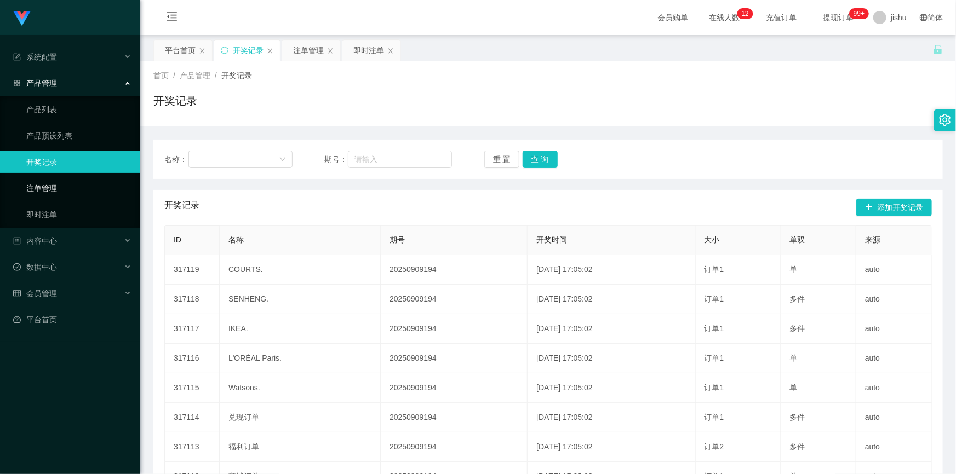
click at [69, 186] on link "注单管理" at bounding box center [78, 188] width 105 height 22
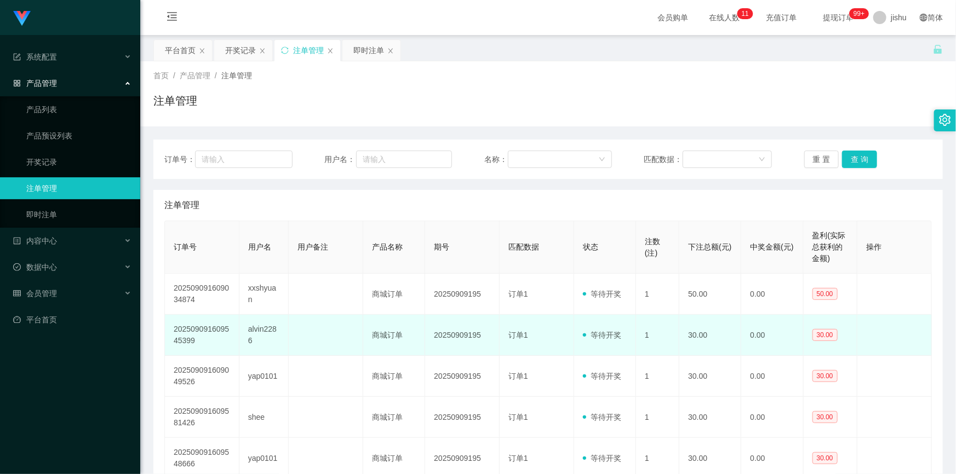
click at [394, 344] on td "商城订单" at bounding box center [394, 335] width 62 height 41
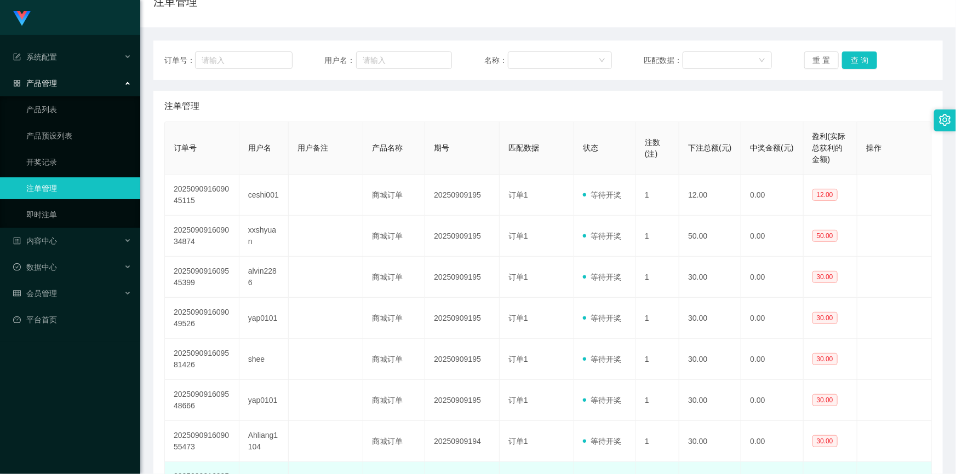
scroll to position [49, 0]
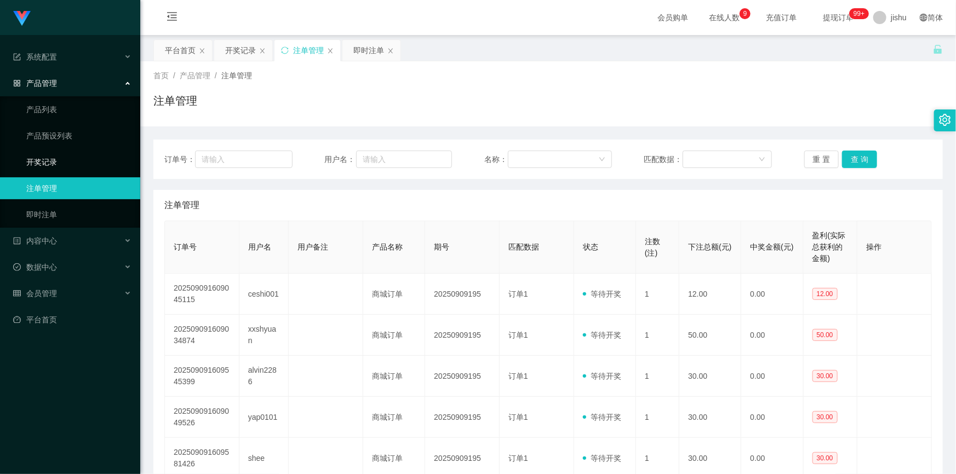
click at [77, 163] on link "开奖记录" at bounding box center [78, 162] width 105 height 22
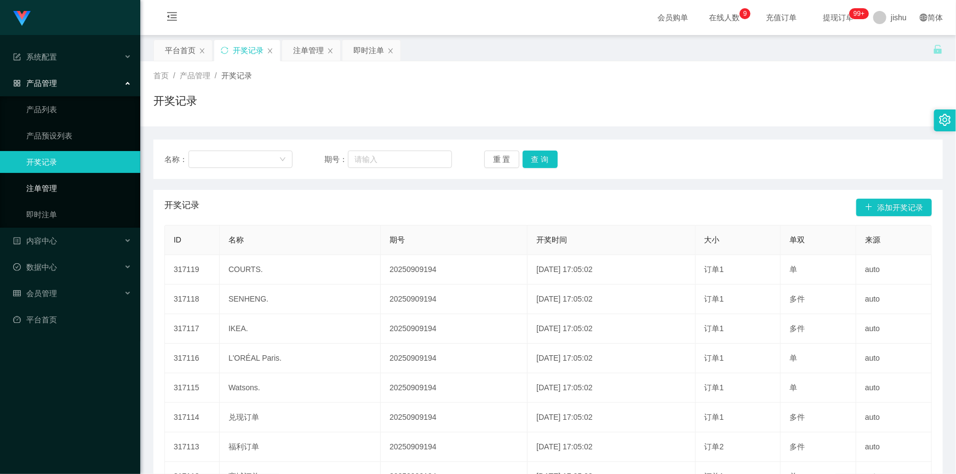
click at [67, 187] on link "注单管理" at bounding box center [78, 188] width 105 height 22
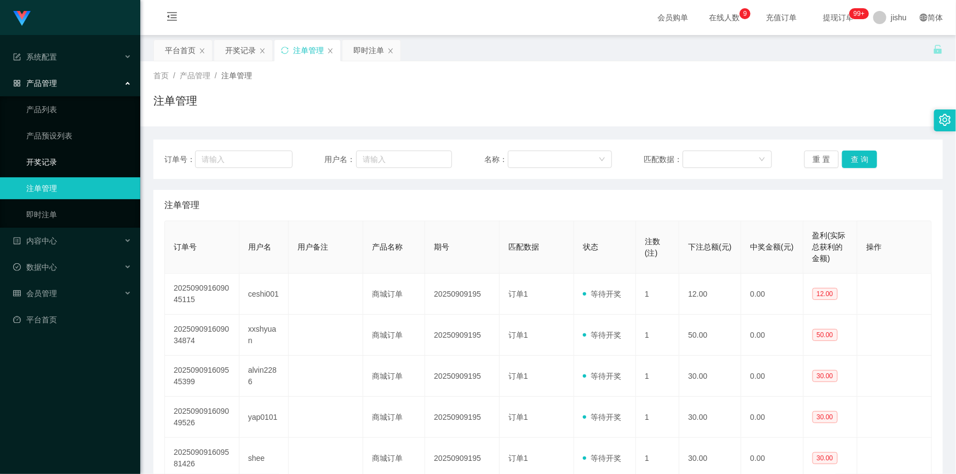
click at [70, 162] on link "开奖记录" at bounding box center [78, 162] width 105 height 22
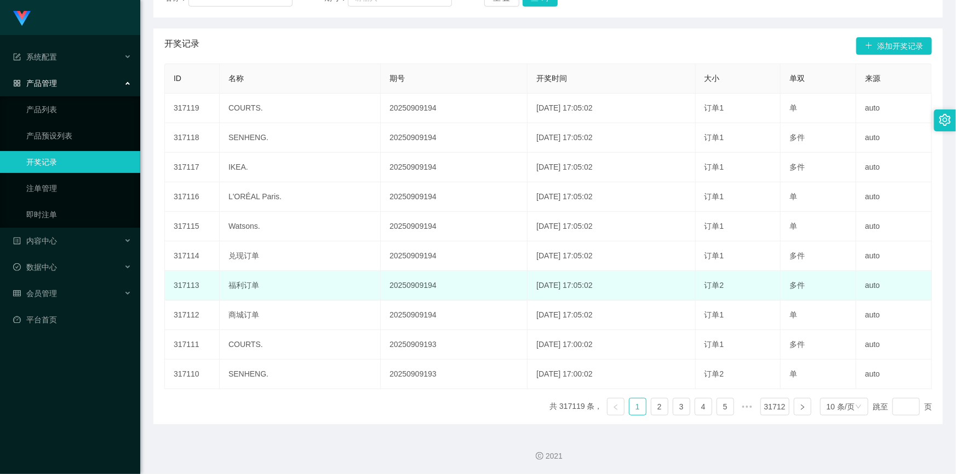
scroll to position [62, 0]
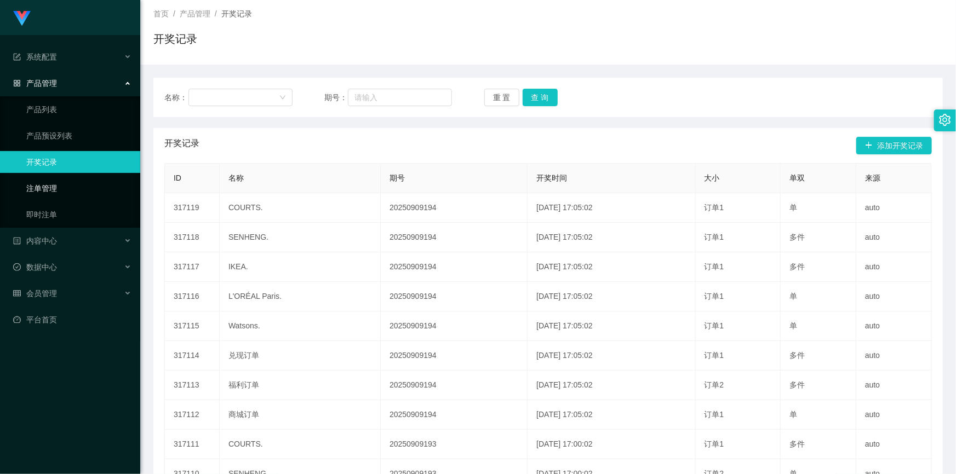
click at [79, 184] on link "注单管理" at bounding box center [78, 188] width 105 height 22
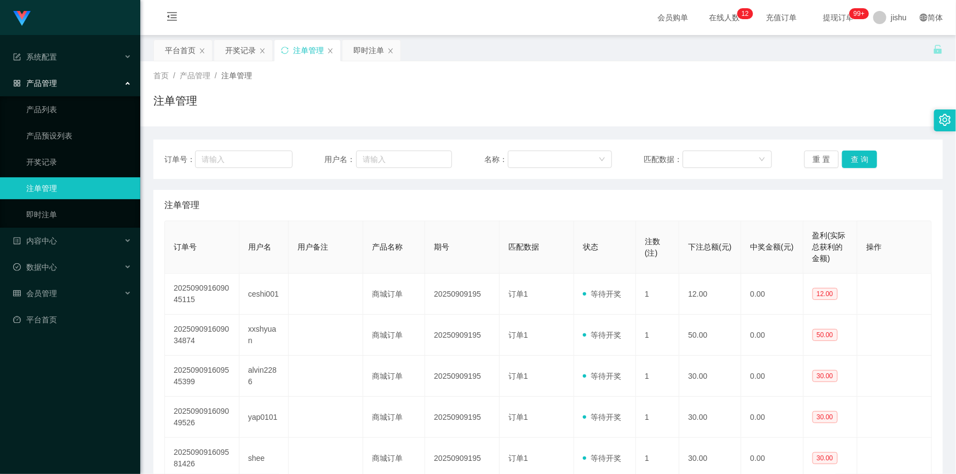
click at [456, 205] on div "注单管理" at bounding box center [547, 205] width 767 height 31
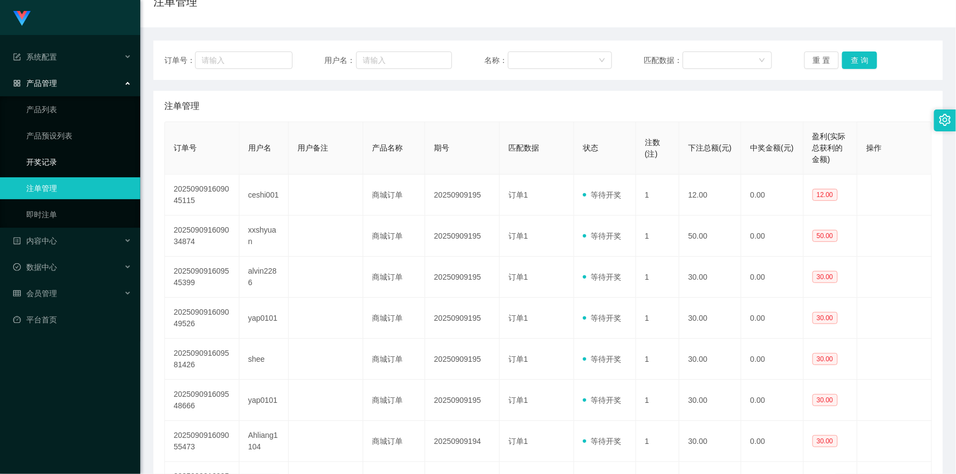
click at [117, 167] on link "开奖记录" at bounding box center [78, 162] width 105 height 22
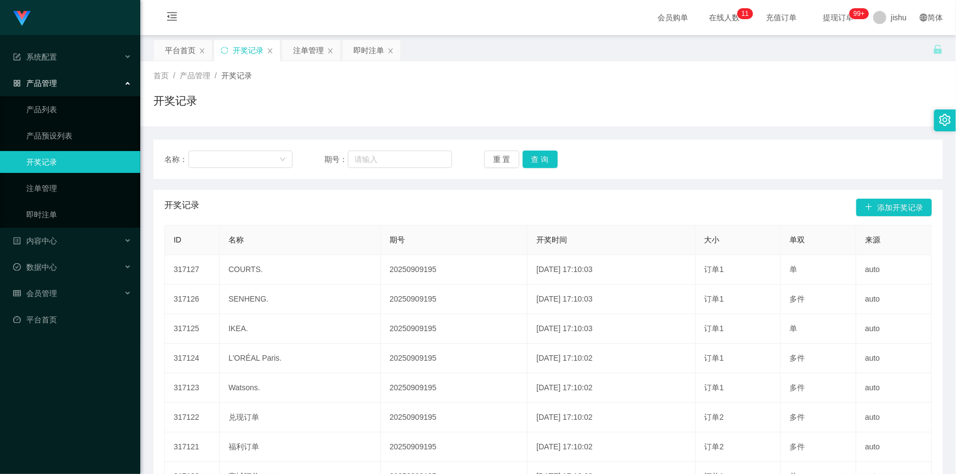
click at [415, 204] on div "开奖记录 添加开奖记录" at bounding box center [547, 207] width 767 height 35
click at [76, 186] on link "注单管理" at bounding box center [78, 188] width 105 height 22
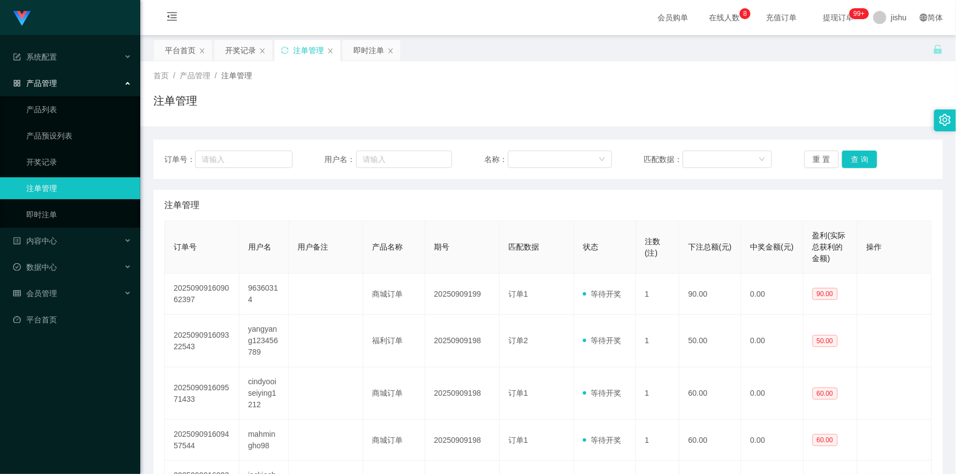
scroll to position [199, 0]
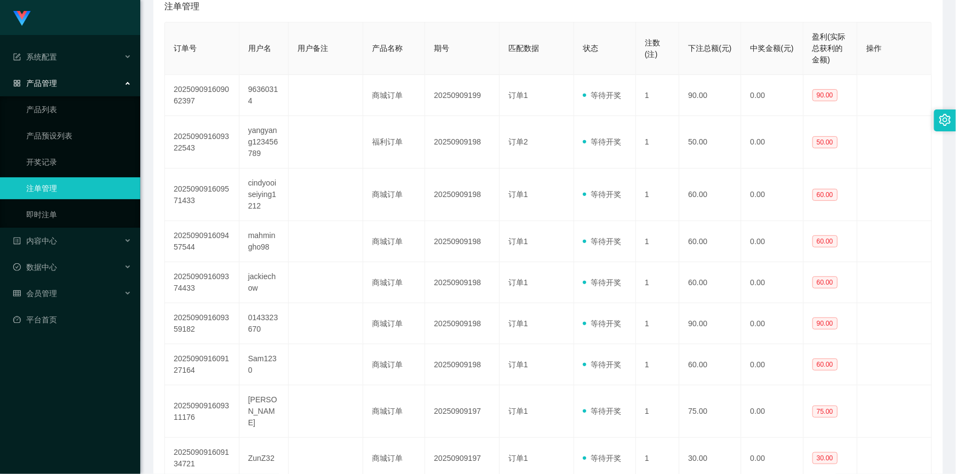
scroll to position [299, 0]
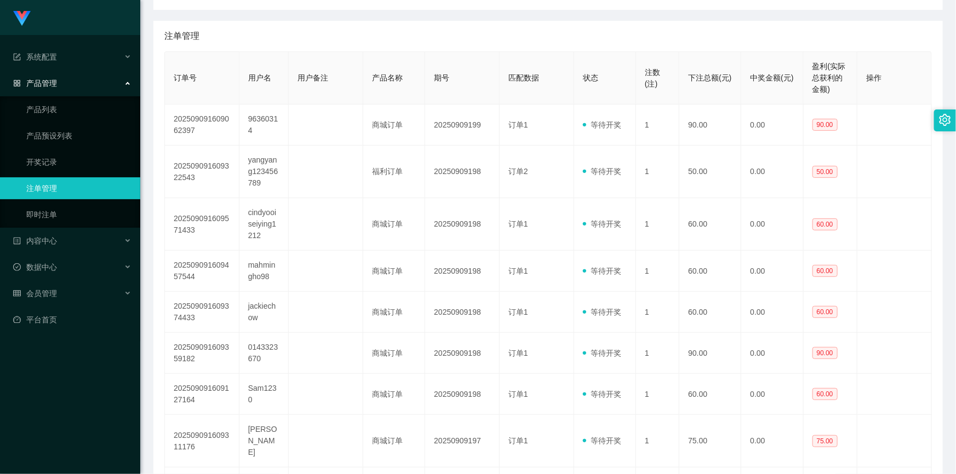
scroll to position [219, 0]
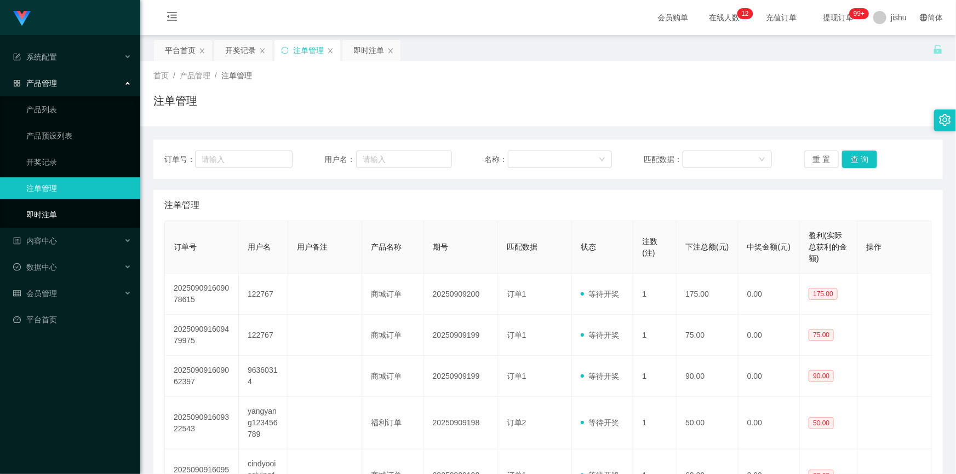
click at [66, 209] on link "即时注单" at bounding box center [78, 215] width 105 height 22
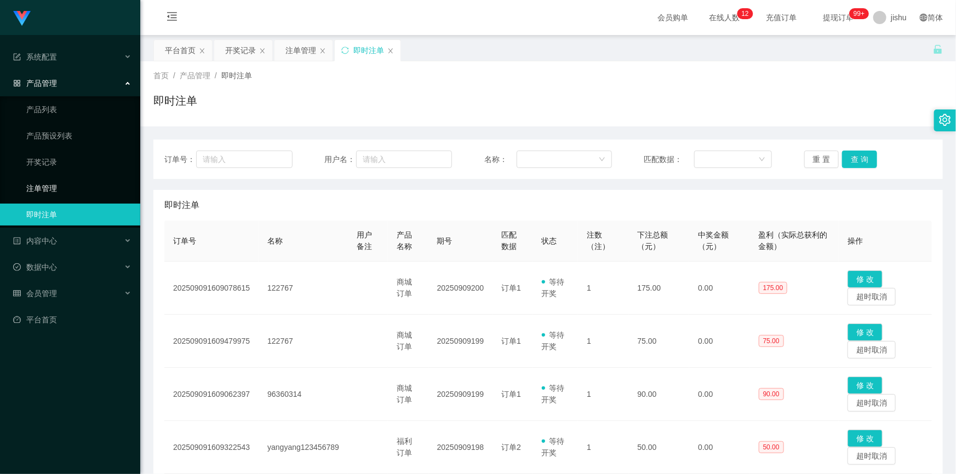
click at [62, 191] on link "注单管理" at bounding box center [78, 188] width 105 height 22
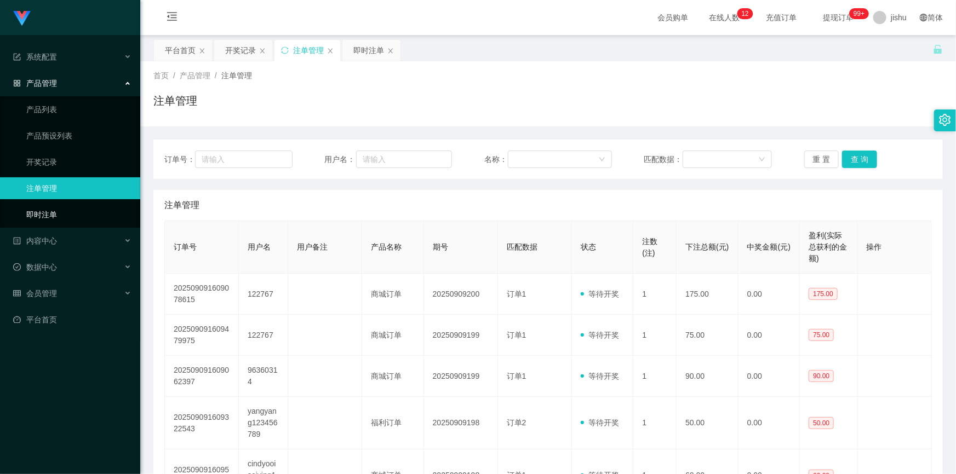
click at [62, 213] on link "即时注单" at bounding box center [78, 215] width 105 height 22
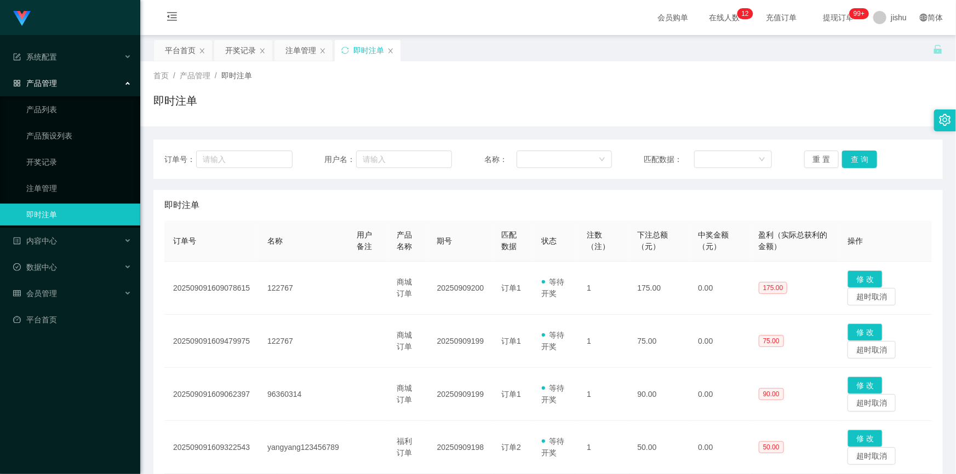
scroll to position [199, 0]
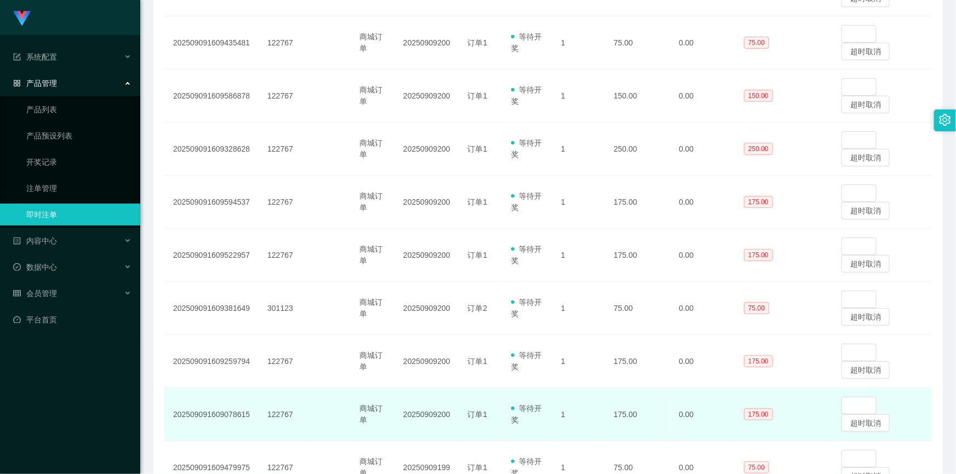
scroll to position [404, 0]
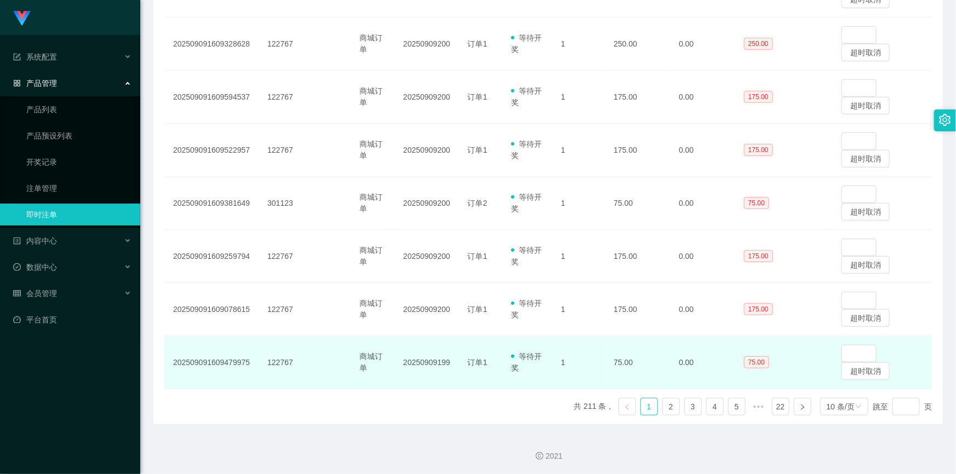
click at [412, 363] on td "20250909199" at bounding box center [426, 362] width 65 height 53
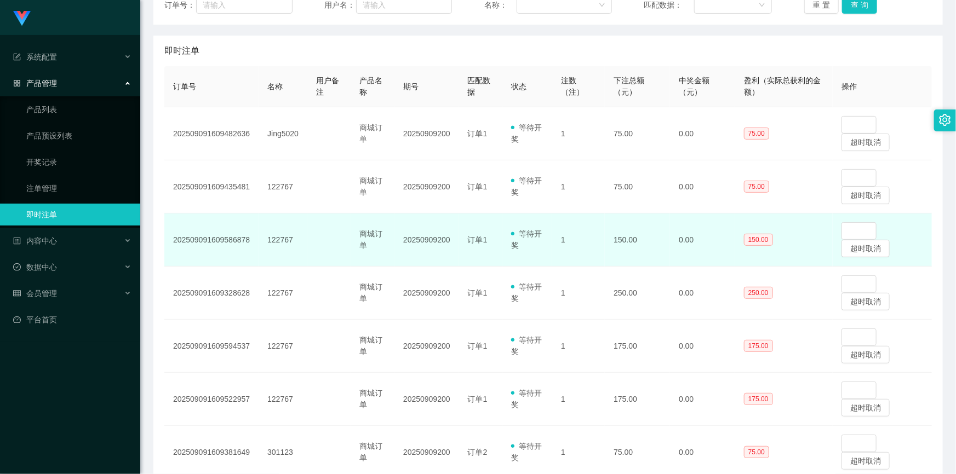
scroll to position [105, 0]
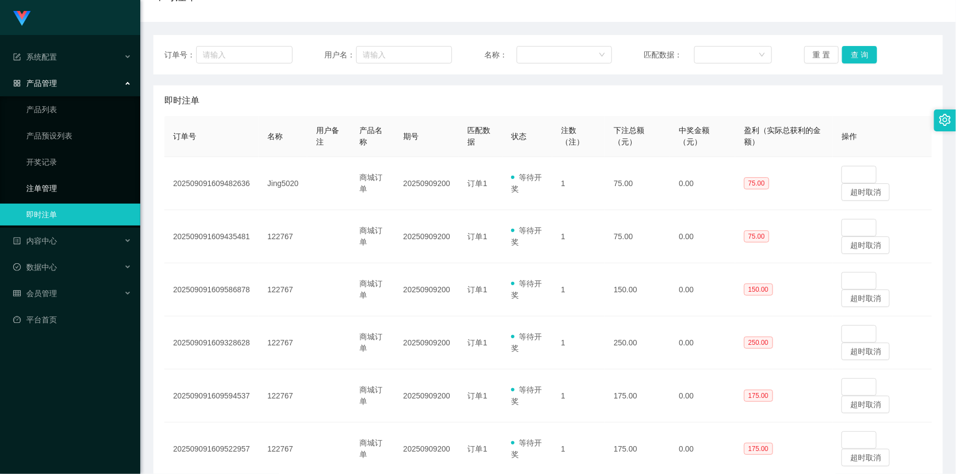
click at [88, 190] on link "注单管理" at bounding box center [78, 188] width 105 height 22
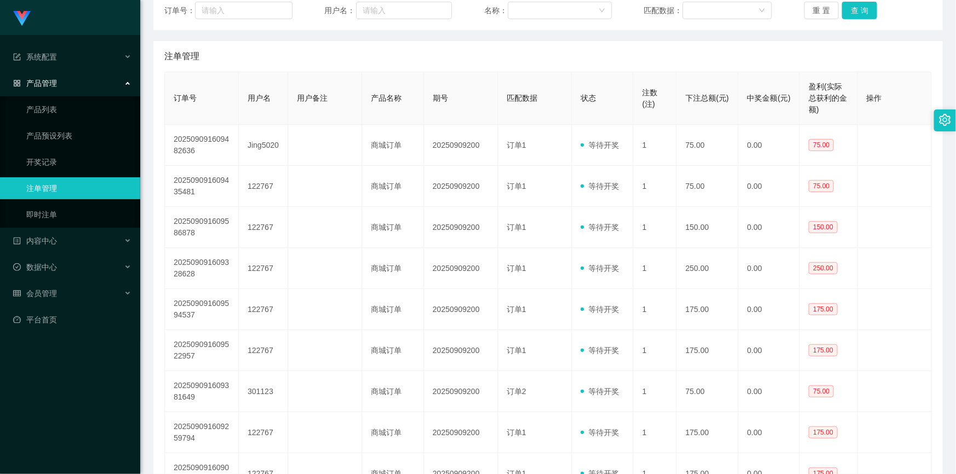
scroll to position [199, 0]
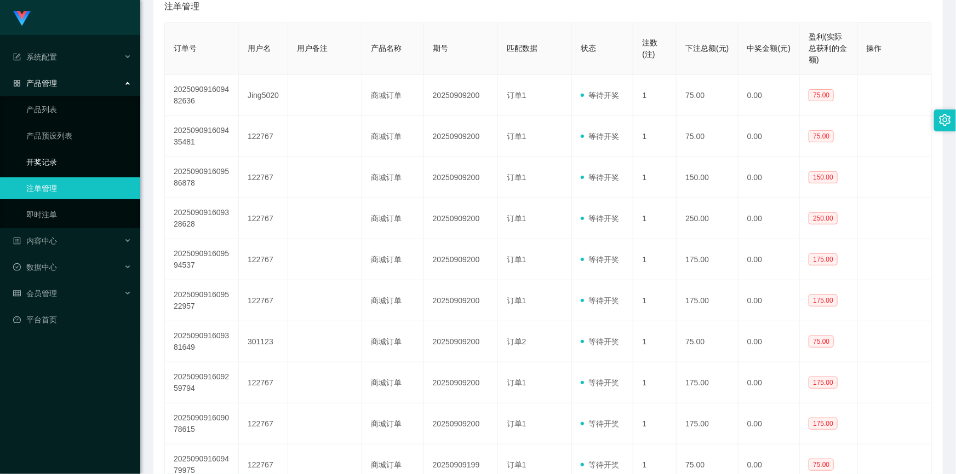
click at [58, 158] on link "开奖记录" at bounding box center [78, 162] width 105 height 22
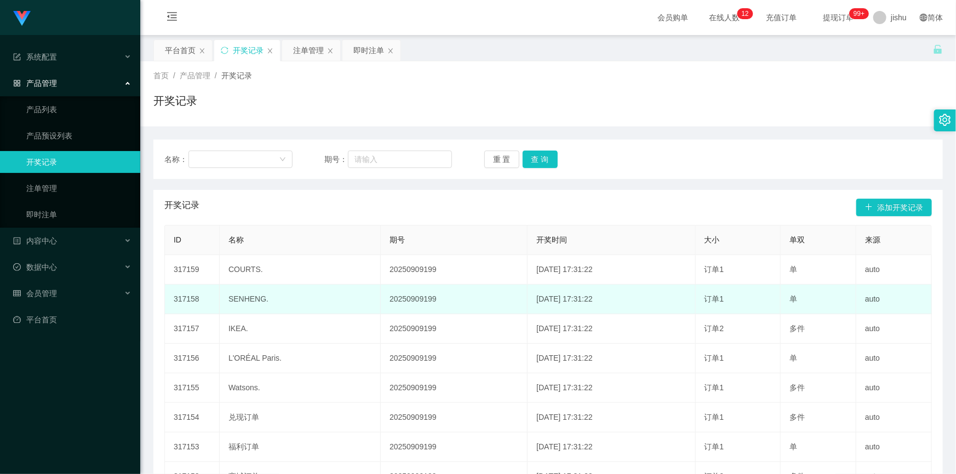
scroll to position [99, 0]
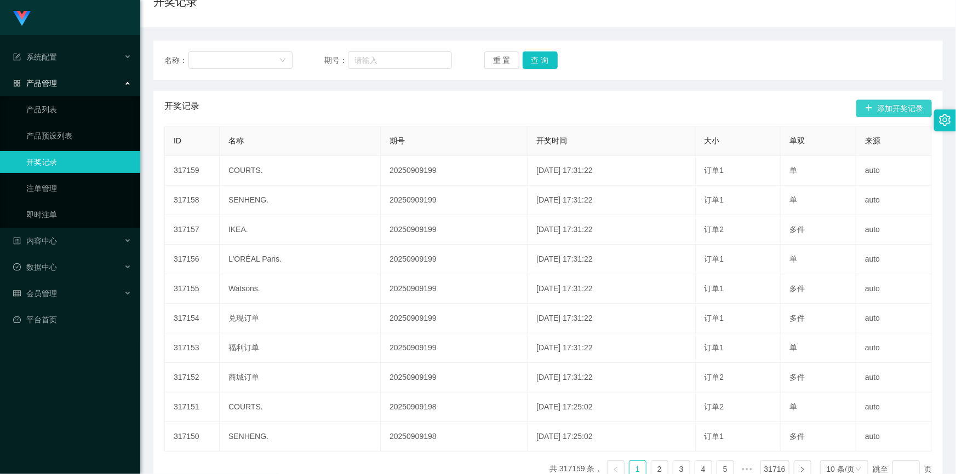
click at [890, 110] on button "添加开奖记录" at bounding box center [894, 109] width 76 height 18
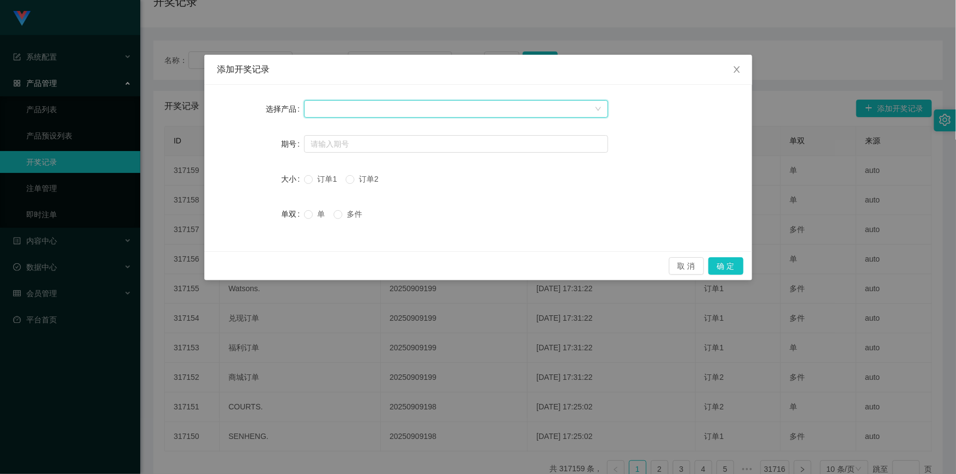
click at [367, 110] on div at bounding box center [453, 109] width 284 height 16
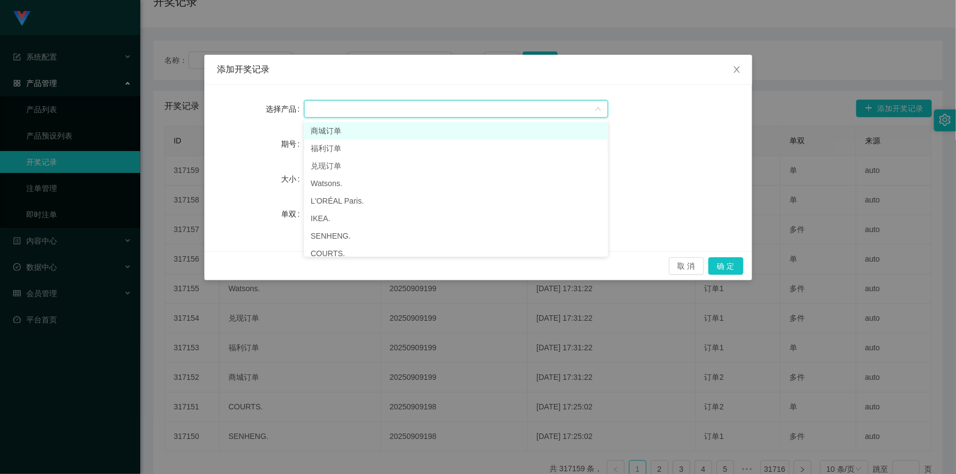
click at [364, 132] on li "商城订单" at bounding box center [456, 131] width 304 height 18
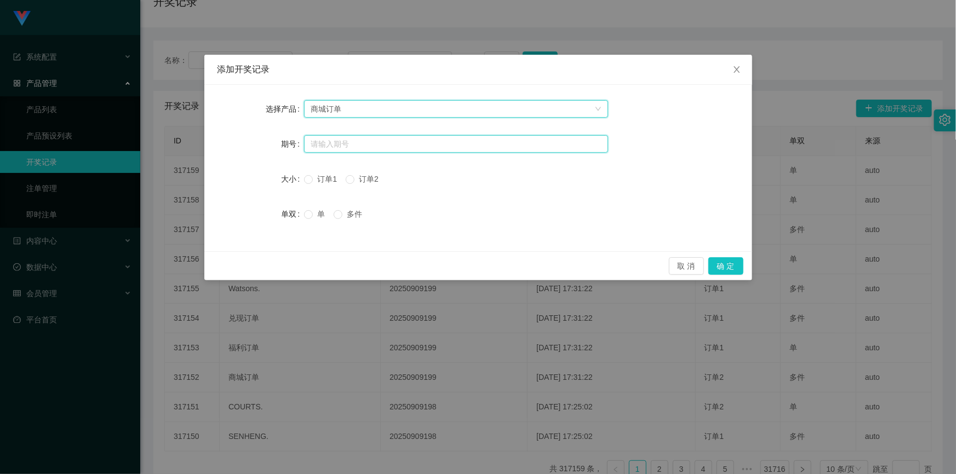
click at [376, 148] on input "text" at bounding box center [456, 144] width 304 height 18
click at [365, 147] on input "text" at bounding box center [456, 144] width 304 height 18
click at [405, 148] on input "text" at bounding box center [456, 144] width 304 height 18
click at [422, 143] on input "text" at bounding box center [456, 144] width 304 height 18
paste input "20250909199"
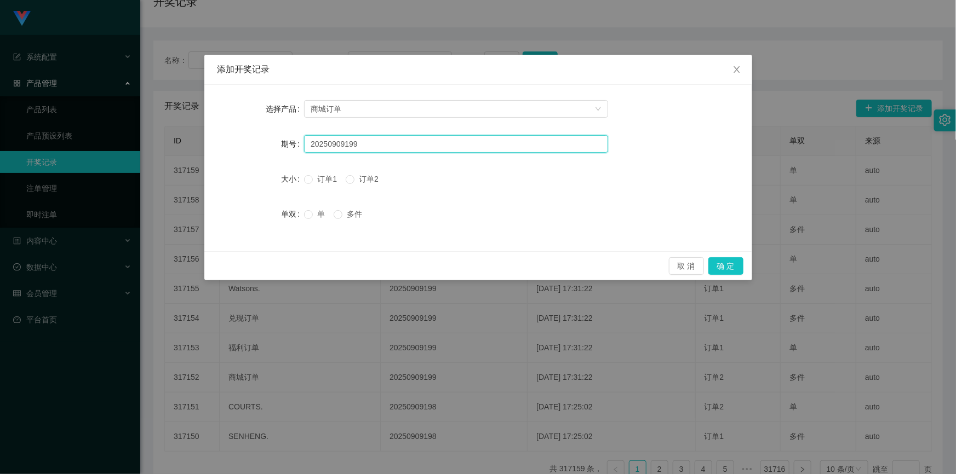
type input "20250909199"
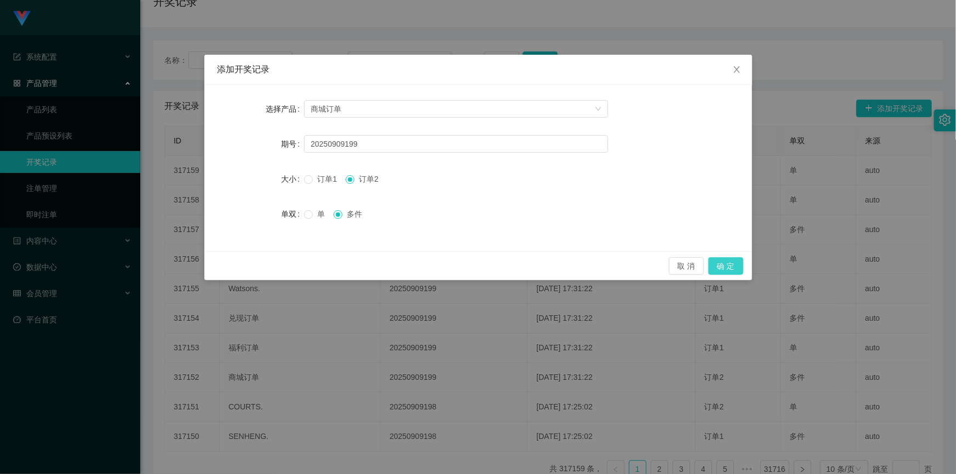
click at [722, 267] on button "确 定" at bounding box center [725, 266] width 35 height 18
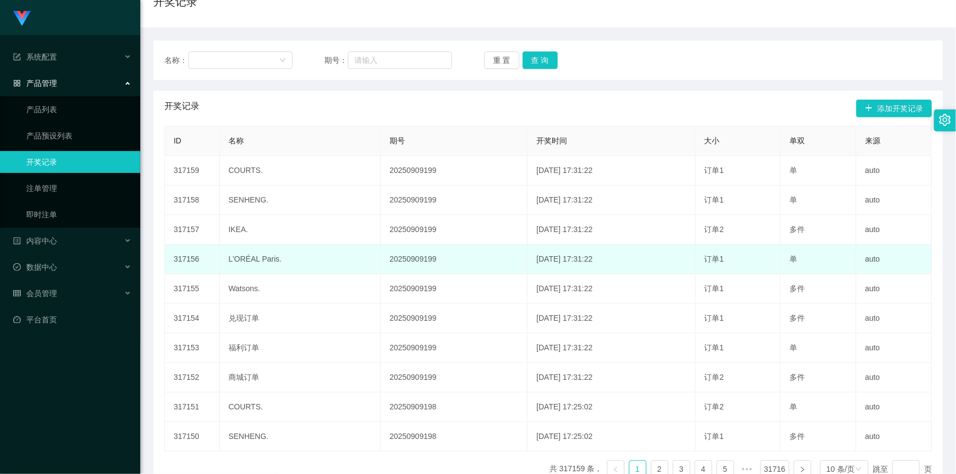
click at [381, 253] on td "20250909199" at bounding box center [454, 260] width 147 height 30
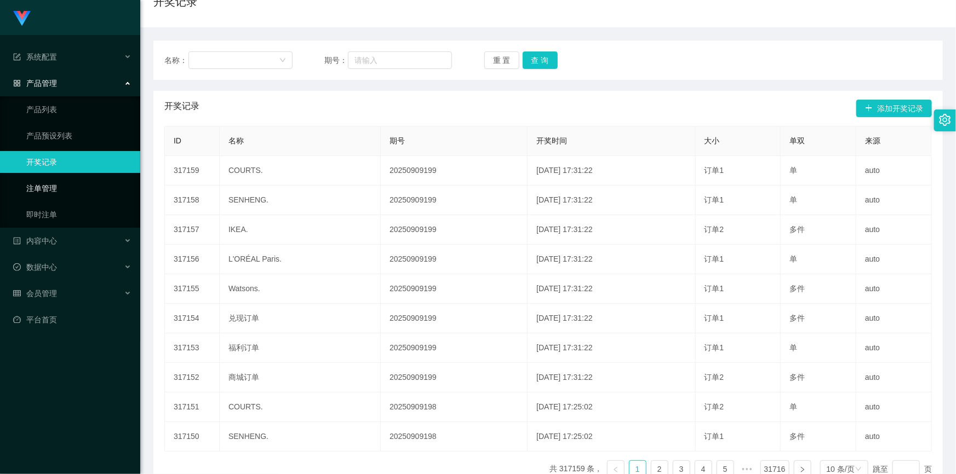
click at [65, 186] on link "注单管理" at bounding box center [78, 188] width 105 height 22
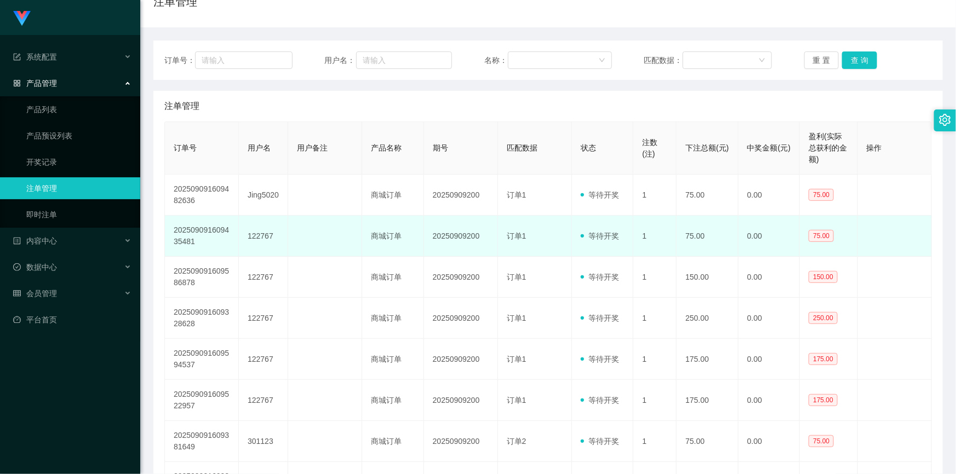
scroll to position [149, 0]
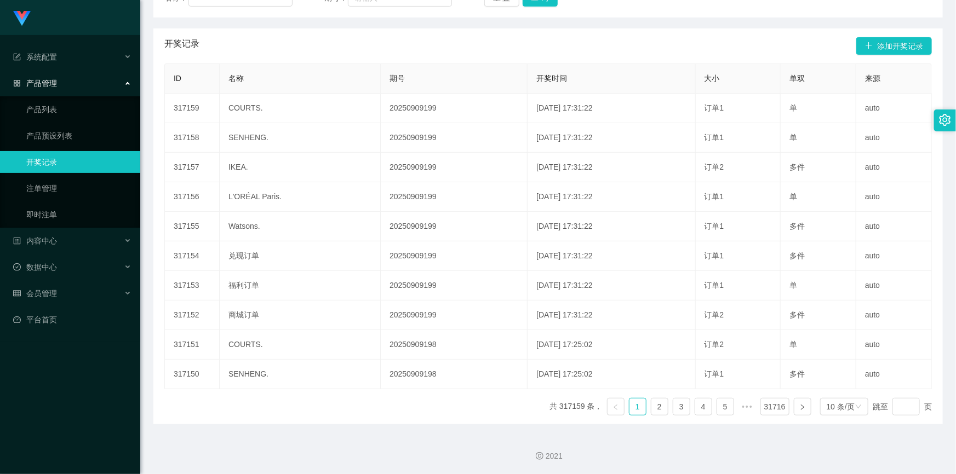
scroll to position [12, 0]
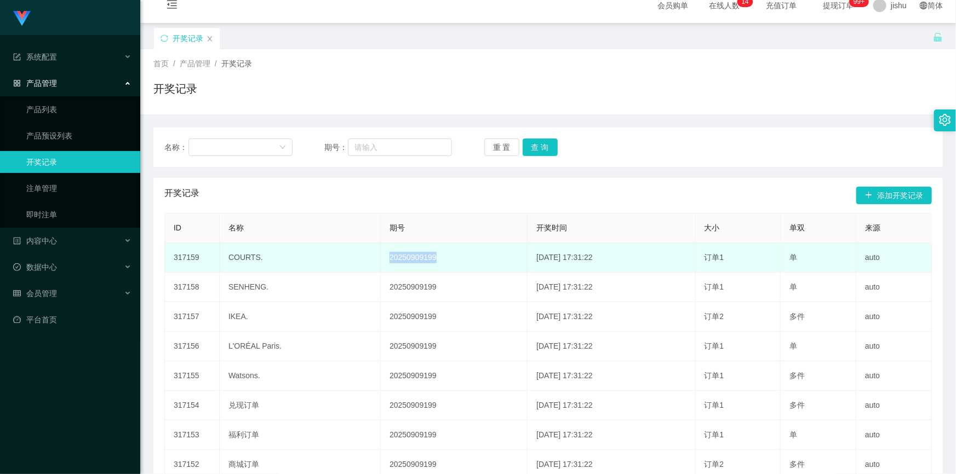
drag, startPoint x: 427, startPoint y: 260, endPoint x: 371, endPoint y: 259, distance: 55.9
click at [381, 259] on td "20250909199" at bounding box center [454, 258] width 147 height 30
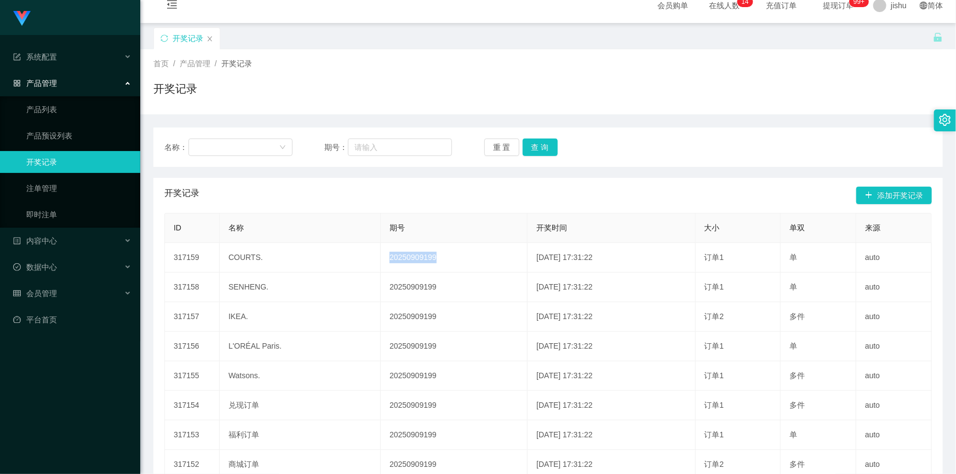
copy td "20250909199"
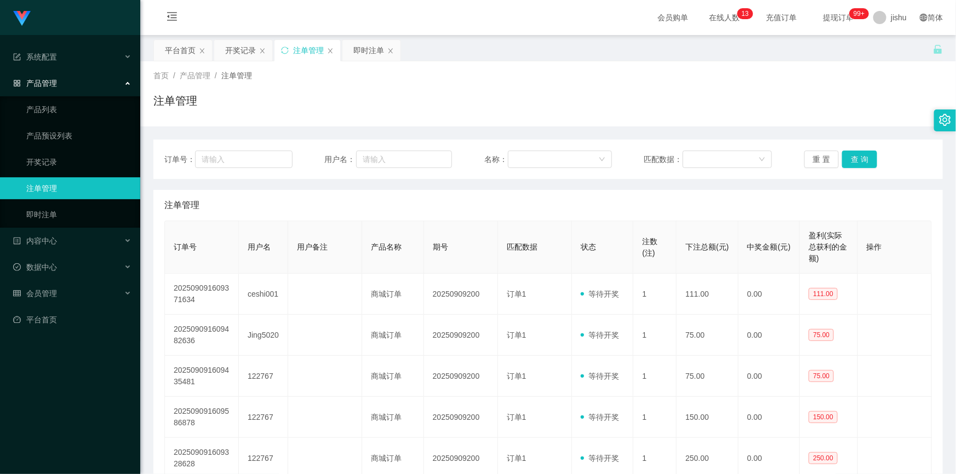
click at [409, 210] on div "注单管理" at bounding box center [547, 205] width 767 height 31
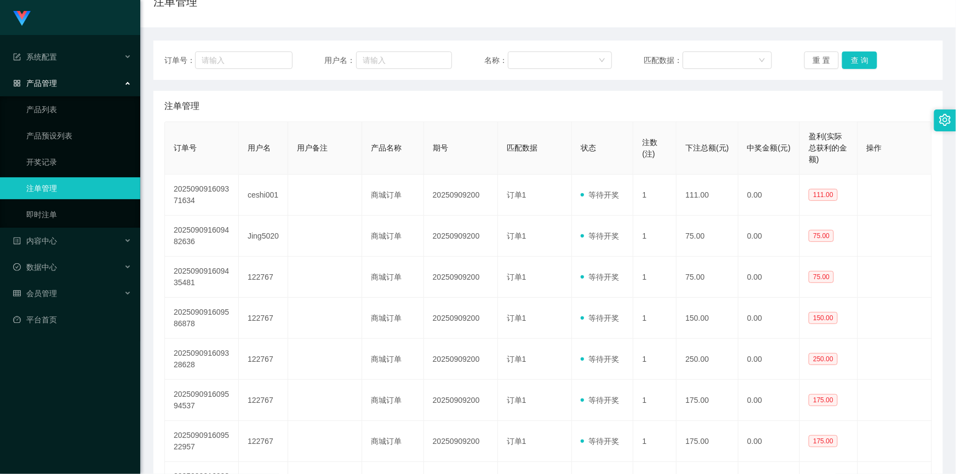
scroll to position [49, 0]
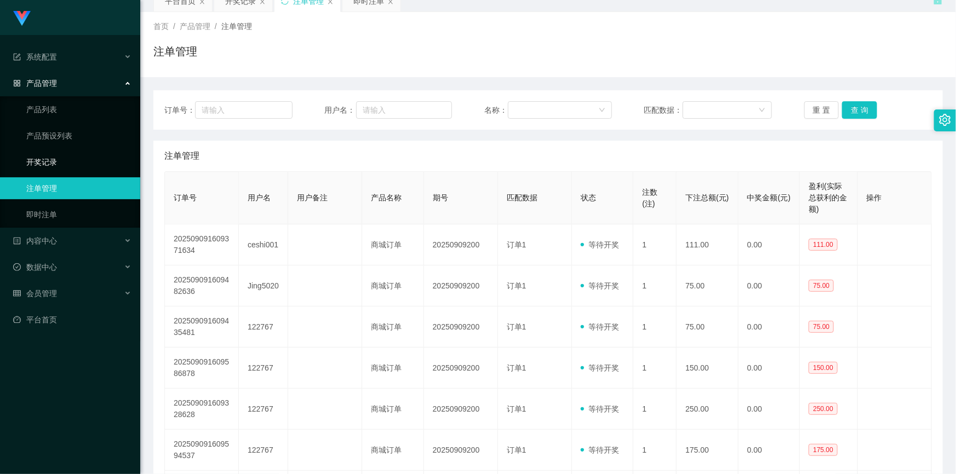
click at [63, 171] on link "开奖记录" at bounding box center [78, 162] width 105 height 22
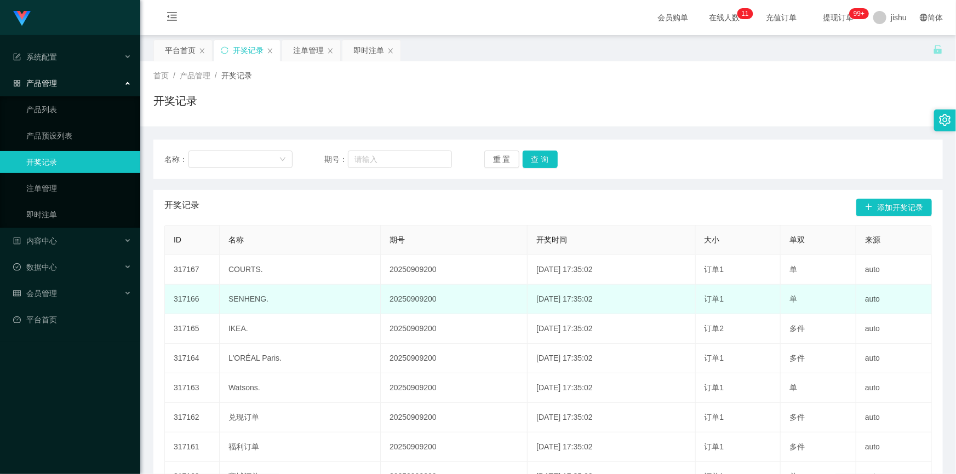
scroll to position [162, 0]
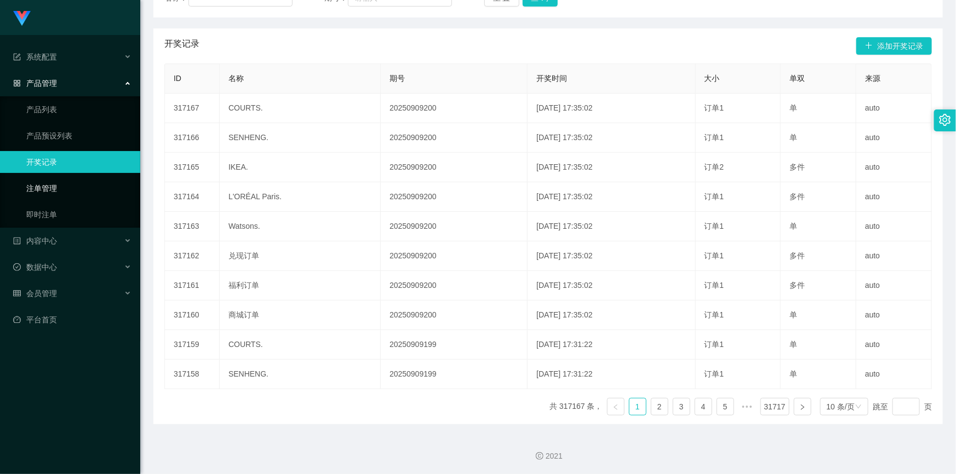
click at [51, 184] on link "注单管理" at bounding box center [78, 188] width 105 height 22
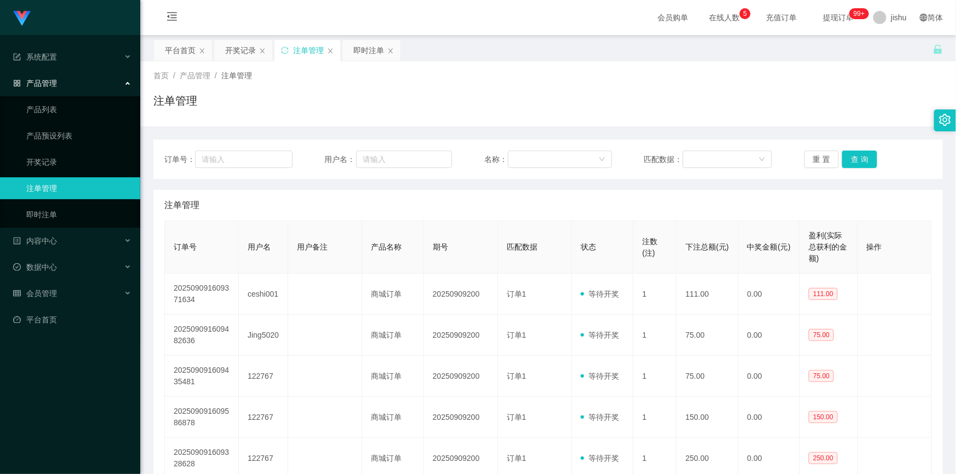
scroll to position [99, 0]
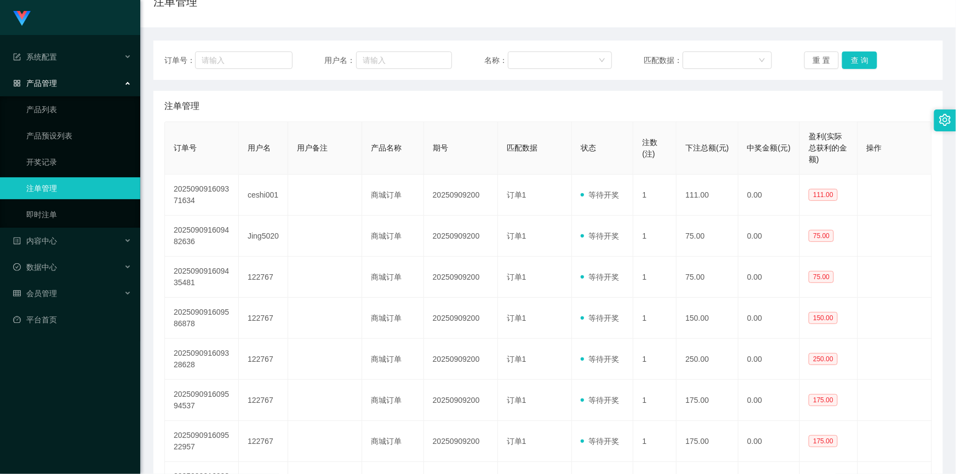
click at [305, 99] on div "注单管理" at bounding box center [547, 106] width 767 height 31
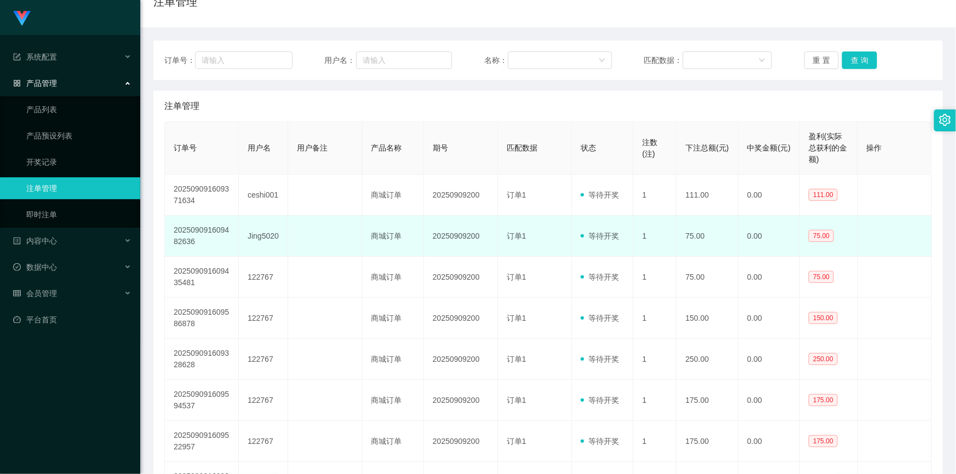
click at [349, 255] on td at bounding box center [325, 236] width 74 height 41
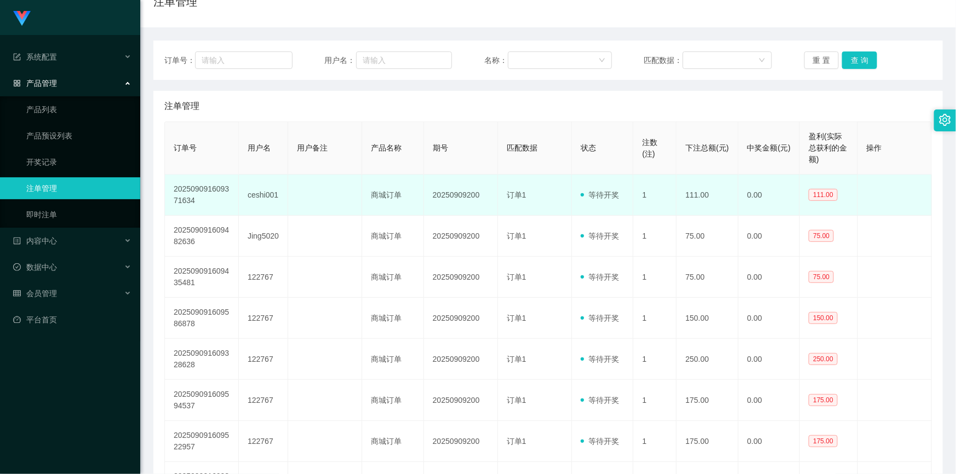
scroll to position [149, 0]
